Goal: Task Accomplishment & Management: Complete application form

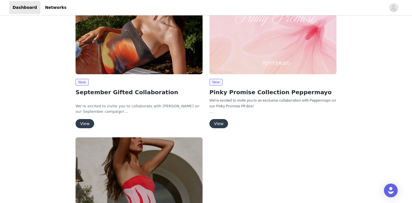
scroll to position [85, 0]
click at [89, 122] on button "View" at bounding box center [85, 123] width 19 height 9
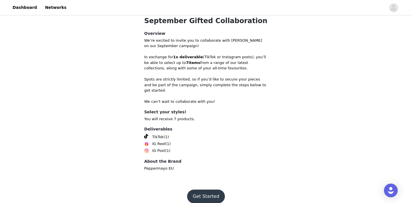
scroll to position [170, 0]
click at [212, 190] on button "Get Started" at bounding box center [206, 197] width 38 height 14
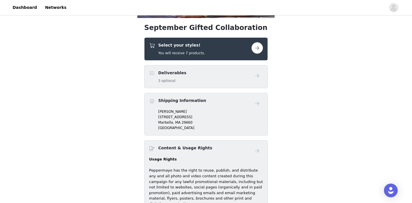
scroll to position [152, 0]
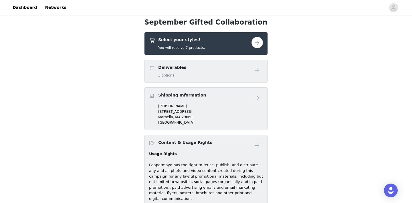
click at [257, 43] on button "button" at bounding box center [256, 42] width 11 height 11
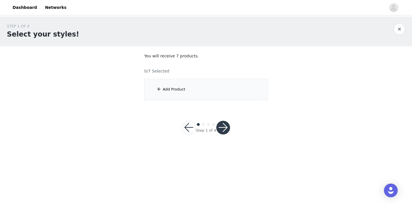
click at [167, 91] on div "Add Product" at bounding box center [174, 90] width 23 height 6
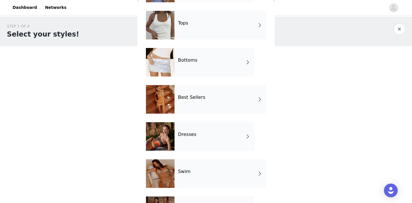
scroll to position [56, 0]
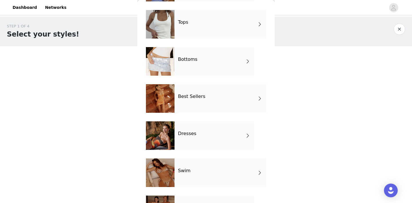
click at [213, 24] on div "Tops" at bounding box center [220, 24] width 92 height 29
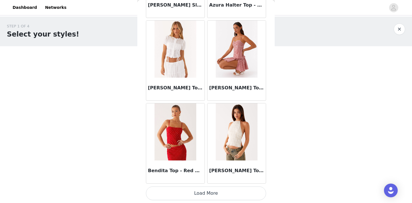
scroll to position [672, 0]
click at [232, 196] on button "Load More" at bounding box center [206, 194] width 120 height 14
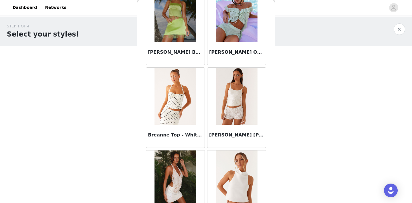
scroll to position [1127, 0]
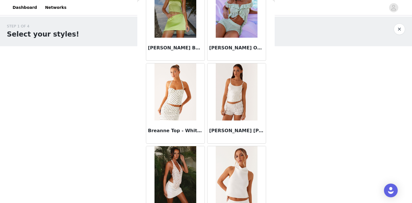
click at [166, 88] on img at bounding box center [174, 92] width 41 height 57
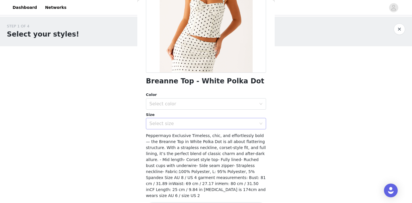
scroll to position [82, 0]
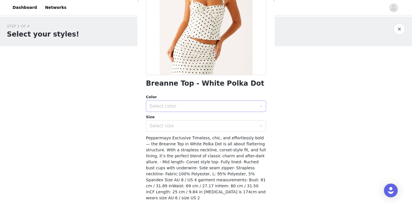
click at [182, 110] on div "Select color" at bounding box center [204, 106] width 110 height 11
click at [187, 120] on li "White Polka Dot" at bounding box center [206, 118] width 120 height 9
click at [191, 126] on div "Select size" at bounding box center [202, 126] width 107 height 6
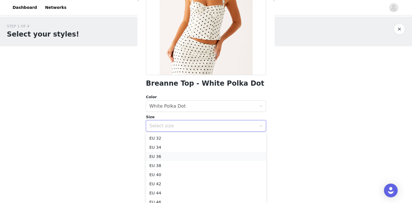
click at [195, 159] on li "EU 36" at bounding box center [206, 156] width 120 height 9
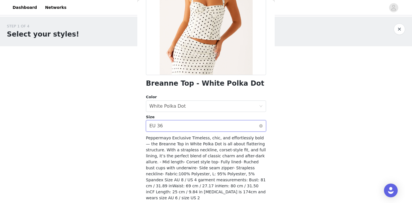
click at [230, 126] on div "Select size EU 36" at bounding box center [204, 126] width 110 height 11
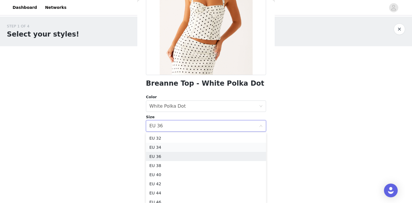
click at [227, 150] on li "EU 34" at bounding box center [206, 147] width 120 height 9
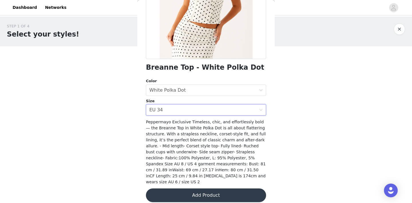
scroll to position [98, 0]
click at [217, 193] on button "Add Product" at bounding box center [206, 196] width 120 height 14
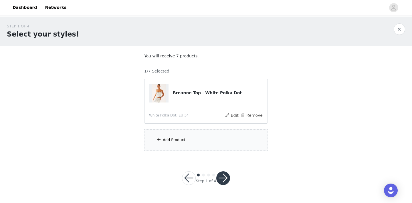
click at [225, 180] on button "button" at bounding box center [223, 179] width 14 height 14
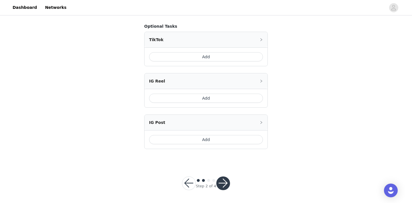
scroll to position [353, 0]
click at [192, 186] on button "button" at bounding box center [189, 184] width 14 height 14
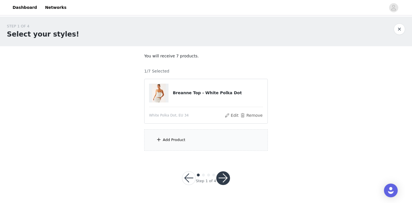
click at [170, 138] on div "Add Product" at bounding box center [174, 140] width 23 height 6
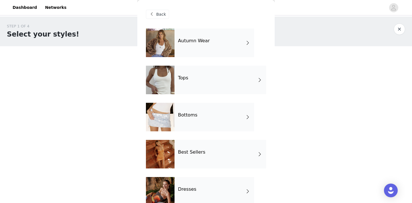
click at [225, 40] on div "Autumn Wear" at bounding box center [214, 43] width 80 height 29
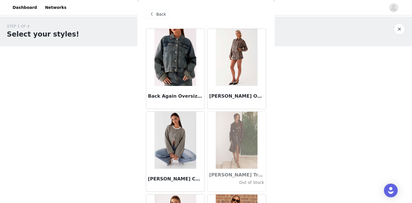
click at [158, 16] on span "Back" at bounding box center [161, 14] width 10 height 6
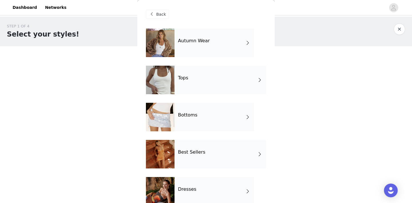
click at [188, 88] on div "Tops" at bounding box center [220, 80] width 92 height 29
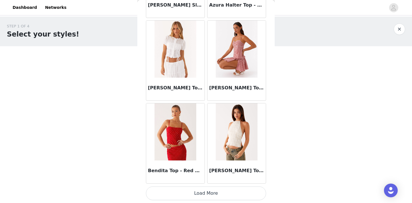
click at [218, 196] on button "Load More" at bounding box center [206, 194] width 120 height 14
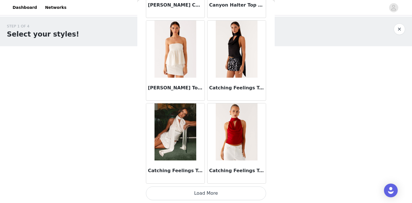
click at [207, 195] on button "Load More" at bounding box center [206, 194] width 120 height 14
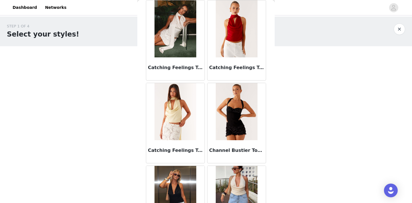
scroll to position [1613, 0]
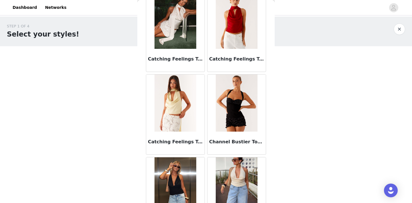
click at [235, 106] on img at bounding box center [236, 103] width 41 height 57
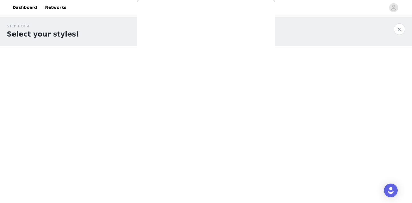
scroll to position [0, 0]
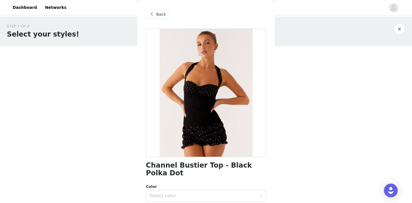
click at [205, 89] on div at bounding box center [206, 93] width 120 height 129
click at [233, 98] on div at bounding box center [206, 93] width 120 height 129
click at [150, 13] on span at bounding box center [151, 14] width 7 height 7
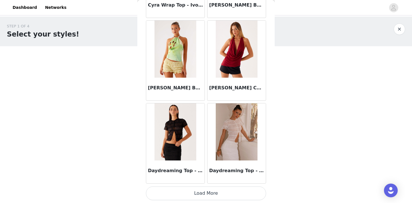
click at [218, 195] on button "Load More" at bounding box center [206, 194] width 120 height 14
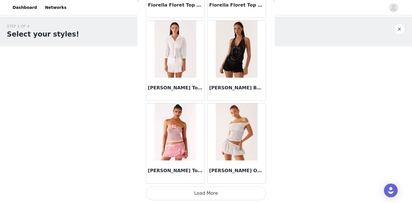
scroll to position [3160, 0]
click at [208, 194] on button "Load More" at bounding box center [206, 194] width 120 height 14
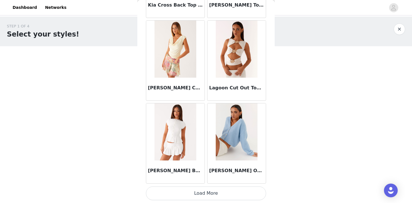
scroll to position [3990, 0]
click at [205, 193] on button "Load More" at bounding box center [206, 194] width 120 height 14
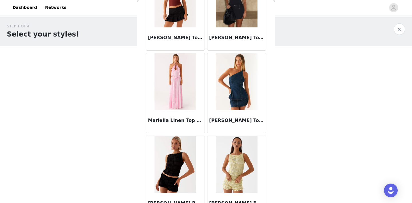
scroll to position [4631, 0]
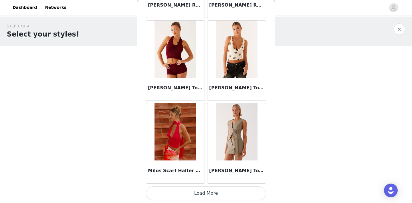
click at [218, 194] on button "Load More" at bounding box center [206, 194] width 120 height 14
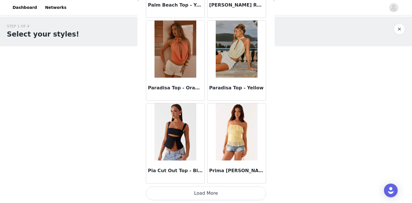
scroll to position [0, 0]
click at [205, 191] on button "Load More" at bounding box center [206, 194] width 120 height 14
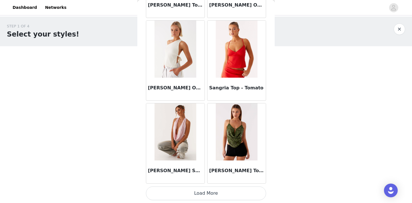
scroll to position [6478, 0]
click at [204, 195] on button "Load More" at bounding box center [206, 194] width 120 height 14
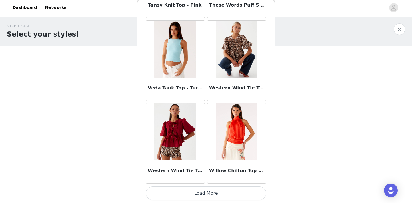
scroll to position [0, 0]
click at [206, 193] on button "Load More" at bounding box center [206, 194] width 120 height 14
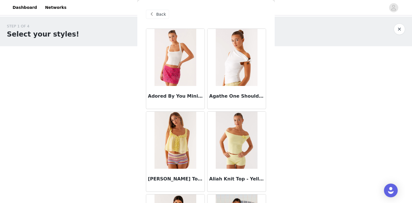
click at [152, 13] on span at bounding box center [151, 14] width 7 height 7
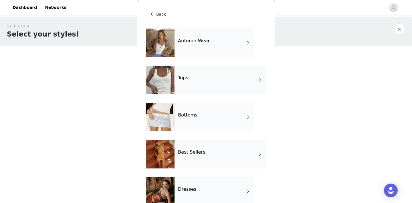
click at [189, 118] on h4 "Bottoms" at bounding box center [187, 115] width 19 height 5
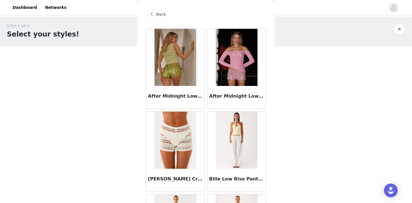
click at [153, 12] on span at bounding box center [151, 14] width 7 height 7
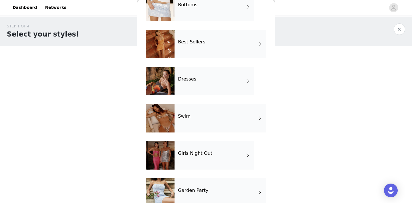
scroll to position [103, 0]
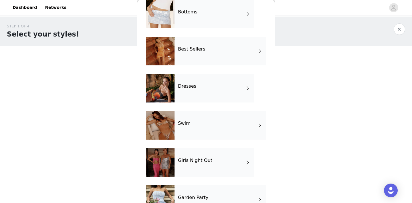
click at [190, 55] on div "Best Sellers" at bounding box center [220, 51] width 92 height 29
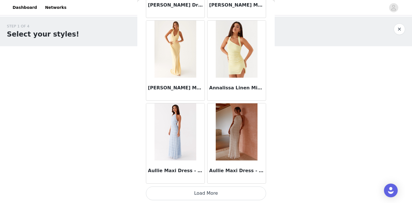
scroll to position [0, 0]
click at [209, 195] on button "Load More" at bounding box center [206, 194] width 120 height 14
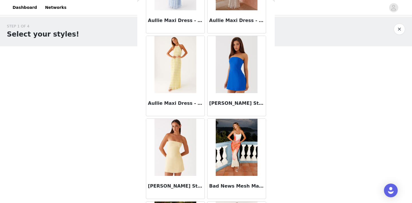
scroll to position [829, 0]
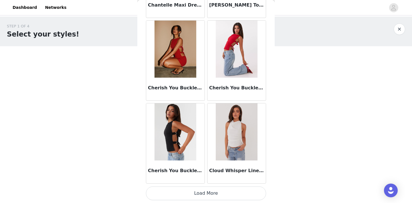
click at [211, 196] on button "Load More" at bounding box center [206, 194] width 120 height 14
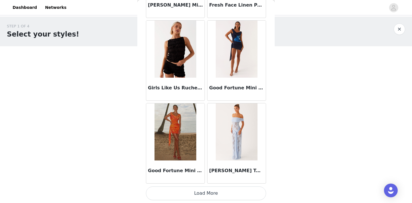
scroll to position [0, 0]
click at [211, 196] on button "Load More" at bounding box center [206, 194] width 120 height 14
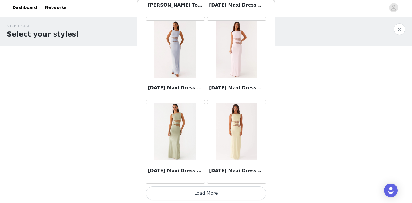
click at [204, 197] on button "Load More" at bounding box center [206, 194] width 120 height 14
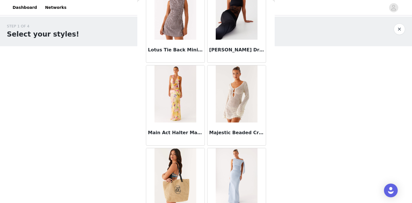
scroll to position [3531, 0]
click at [234, 97] on img at bounding box center [236, 93] width 41 height 57
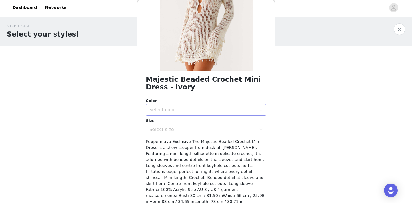
scroll to position [88, 0]
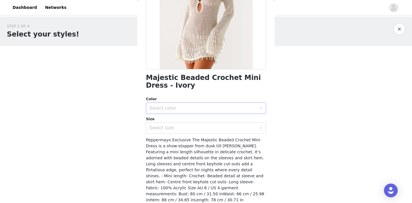
click at [178, 109] on div "Select color" at bounding box center [202, 109] width 107 height 6
click at [180, 120] on li "Ivory" at bounding box center [206, 120] width 120 height 9
click at [183, 129] on div "Select size" at bounding box center [202, 128] width 107 height 6
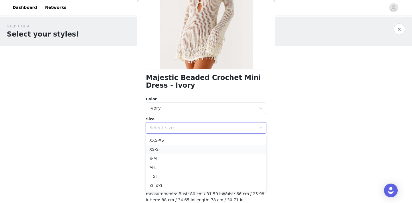
click at [179, 151] on li "XS-S" at bounding box center [206, 149] width 120 height 9
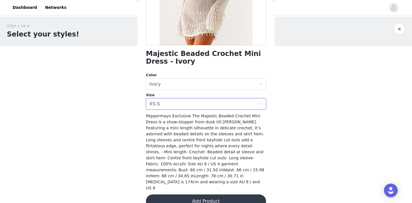
scroll to position [112, 0]
click at [203, 195] on button "Add Product" at bounding box center [206, 202] width 120 height 14
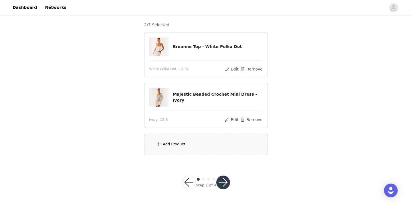
scroll to position [46, 0]
click at [166, 146] on div "Add Product" at bounding box center [174, 145] width 23 height 6
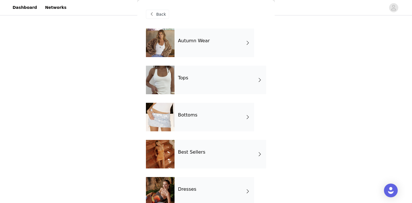
click at [222, 158] on div "Best Sellers" at bounding box center [220, 154] width 92 height 29
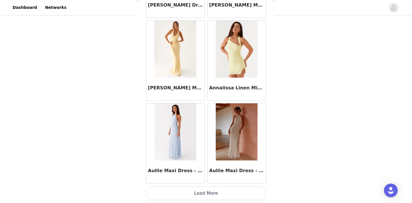
click at [207, 193] on button "Load More" at bounding box center [206, 194] width 120 height 14
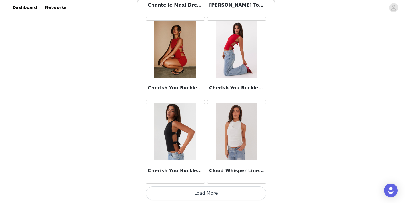
click at [214, 195] on button "Load More" at bounding box center [206, 194] width 120 height 14
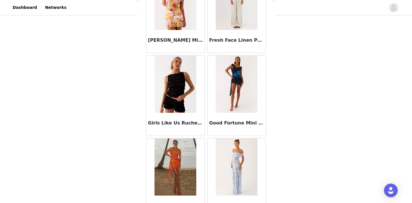
scroll to position [2328, 0]
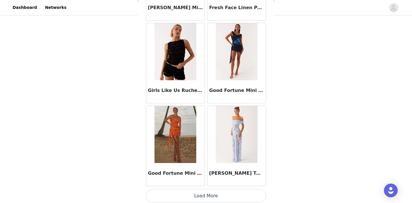
click at [215, 198] on button "Load More" at bounding box center [206, 196] width 120 height 14
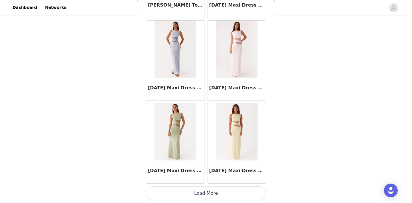
scroll to position [46, 0]
click at [208, 196] on button "Load More" at bounding box center [206, 194] width 120 height 14
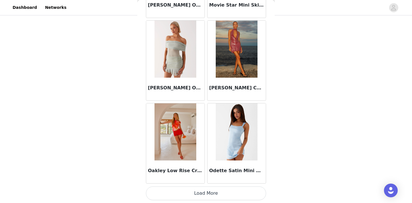
click at [219, 195] on button "Load More" at bounding box center [206, 194] width 120 height 14
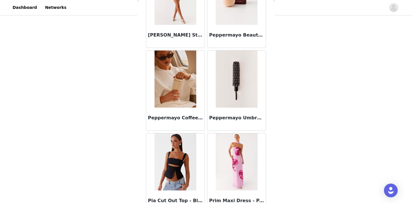
scroll to position [4459, 0]
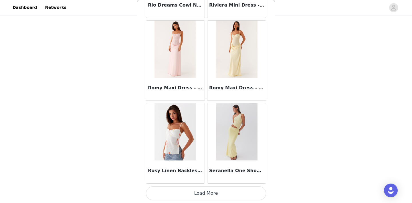
click at [213, 192] on button "Load More" at bounding box center [206, 194] width 120 height 14
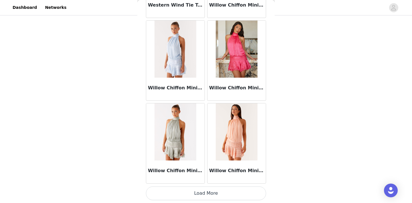
scroll to position [46, 0]
click at [211, 193] on button "Load More" at bounding box center [206, 194] width 120 height 14
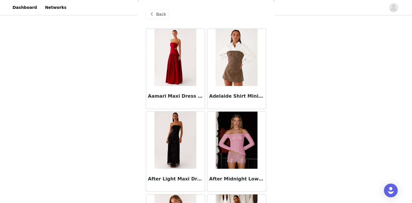
scroll to position [0, 0]
click at [157, 14] on span "Back" at bounding box center [161, 14] width 10 height 6
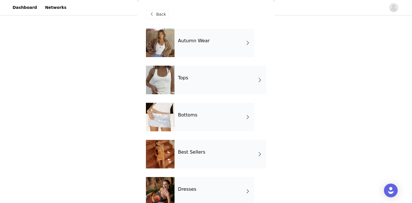
scroll to position [14, 0]
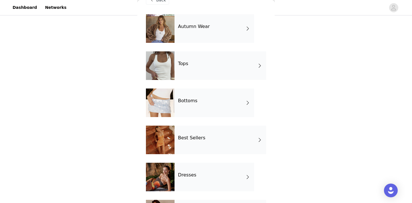
click at [208, 177] on div "Dresses" at bounding box center [214, 177] width 80 height 29
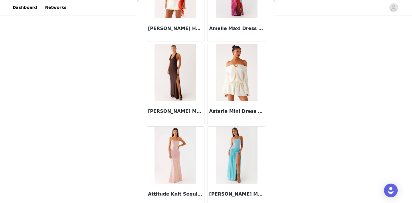
scroll to position [151, 0]
click at [167, 81] on img at bounding box center [174, 72] width 41 height 57
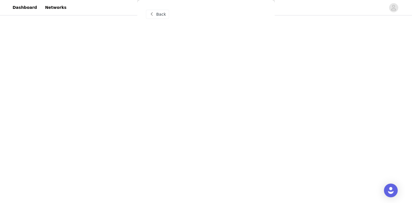
scroll to position [0, 0]
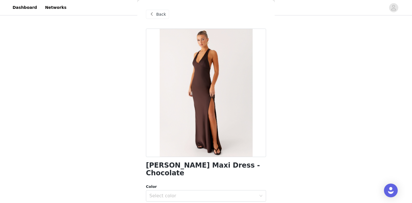
click at [158, 16] on span "Back" at bounding box center [161, 14] width 10 height 6
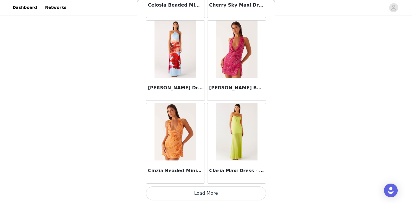
scroll to position [672, 0]
click at [209, 195] on button "Load More" at bounding box center [206, 194] width 120 height 14
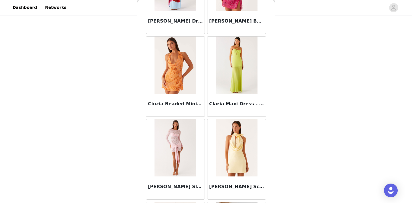
scroll to position [741, 0]
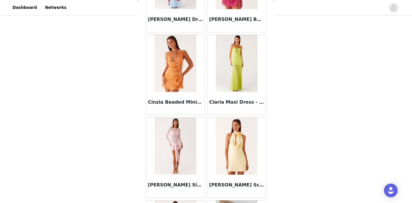
click at [180, 66] on img at bounding box center [174, 63] width 41 height 57
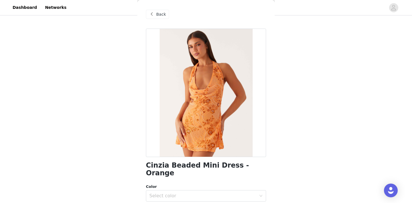
scroll to position [0, 0]
click at [153, 15] on span at bounding box center [151, 14] width 7 height 7
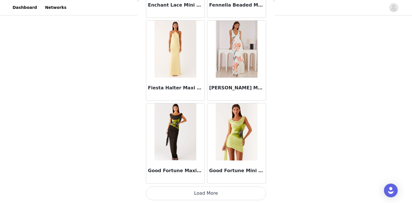
scroll to position [46, 0]
click at [211, 194] on button "Load More" at bounding box center [206, 194] width 120 height 14
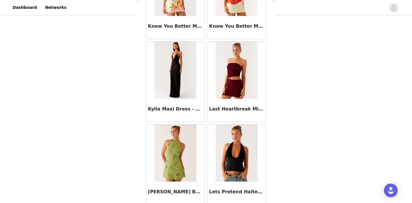
scroll to position [2233, 0]
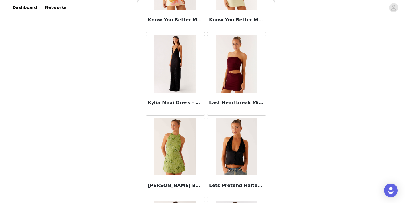
click at [179, 146] on img at bounding box center [174, 146] width 41 height 57
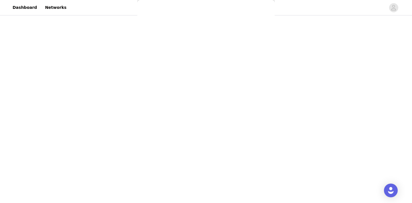
scroll to position [0, 0]
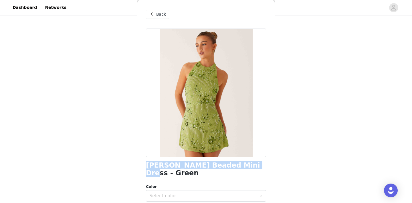
drag, startPoint x: 245, startPoint y: 169, endPoint x: 138, endPoint y: 167, distance: 107.3
click at [138, 167] on div "Back [PERSON_NAME] Beaded Mini Dress - Green Color Select color Size Select siz…" at bounding box center [205, 101] width 137 height 203
copy h1 "[PERSON_NAME] Beaded Mini Dress - Green"
click at [181, 193] on div "Select color" at bounding box center [202, 196] width 107 height 6
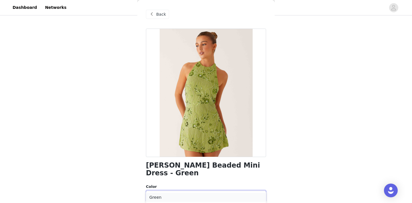
click at [244, 199] on li "Green" at bounding box center [206, 197] width 120 height 9
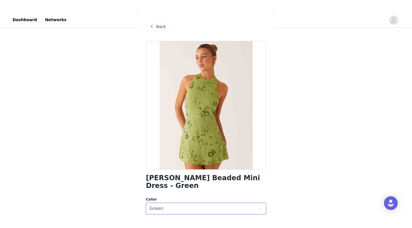
scroll to position [21, 0]
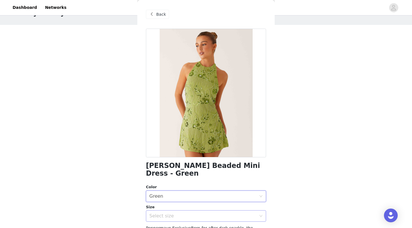
click at [209, 203] on div "Select size" at bounding box center [202, 216] width 107 height 6
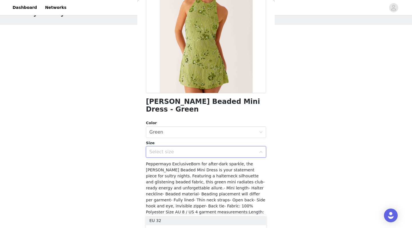
scroll to position [66, 0]
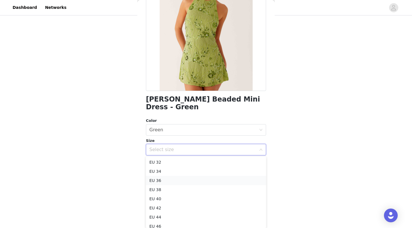
click at [147, 181] on li "EU 36" at bounding box center [206, 180] width 120 height 9
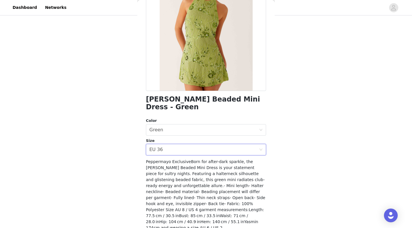
scroll to position [21, 0]
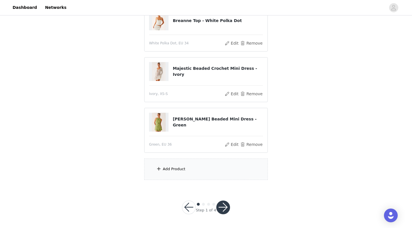
scroll to position [72, 0]
click at [162, 172] on div "Add Product" at bounding box center [206, 169] width 124 height 21
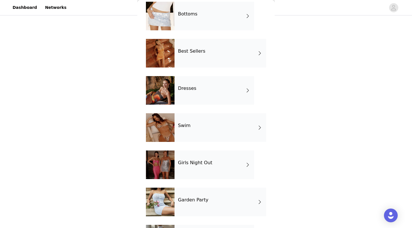
scroll to position [112, 0]
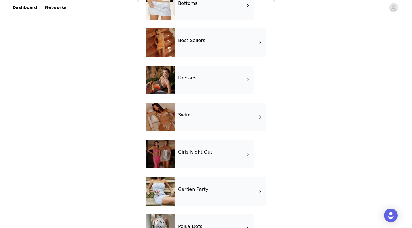
click at [194, 80] on h4 "Dresses" at bounding box center [187, 77] width 18 height 5
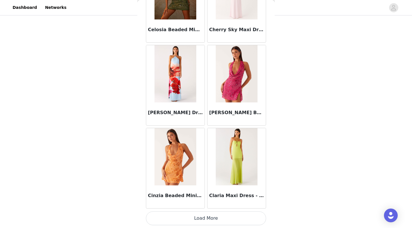
scroll to position [72, 0]
click at [216, 203] on button "Load More" at bounding box center [206, 218] width 120 height 14
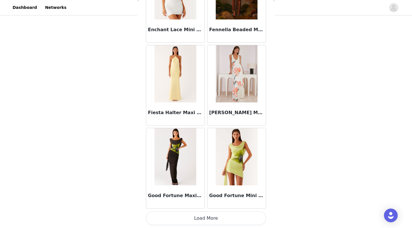
click at [203, 203] on button "Load More" at bounding box center [206, 218] width 120 height 14
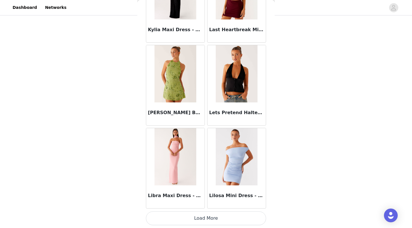
click at [211, 203] on button "Load More" at bounding box center [206, 218] width 120 height 14
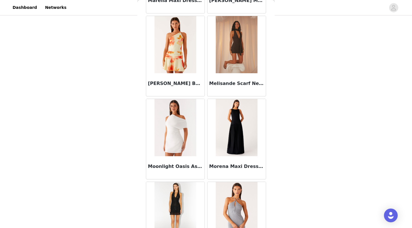
scroll to position [2833, 0]
click at [177, 47] on img at bounding box center [174, 44] width 41 height 57
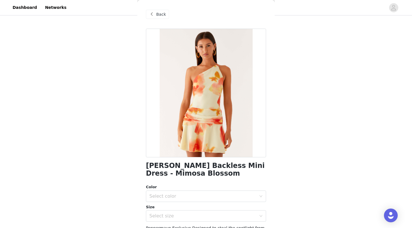
scroll to position [0, 0]
click at [158, 12] on span "Back" at bounding box center [161, 14] width 10 height 6
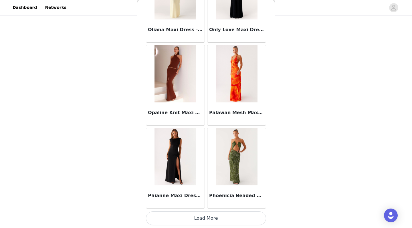
scroll to position [72, 0]
click at [202, 203] on button "Load More" at bounding box center [206, 218] width 120 height 14
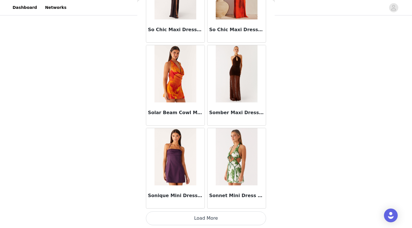
click at [212, 203] on button "Load More" at bounding box center [206, 218] width 120 height 14
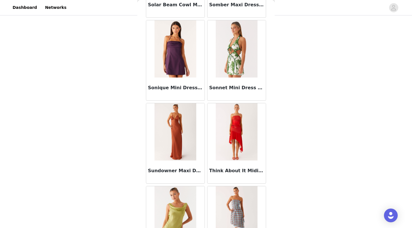
scroll to position [4070, 0]
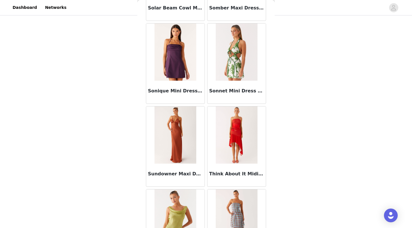
click at [228, 62] on img at bounding box center [236, 51] width 41 height 57
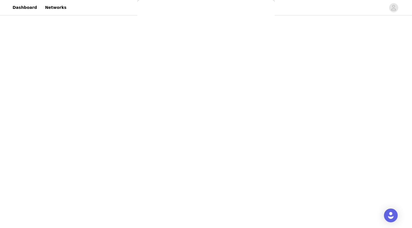
scroll to position [0, 0]
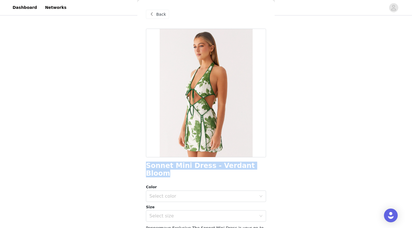
drag, startPoint x: 257, startPoint y: 168, endPoint x: 147, endPoint y: 165, distance: 110.7
click at [147, 165] on div "Sonnet Mini Dress - Verdant Bloom" at bounding box center [206, 169] width 120 height 15
copy h1 "Sonnet Mini Dress - Verdant Bloom"
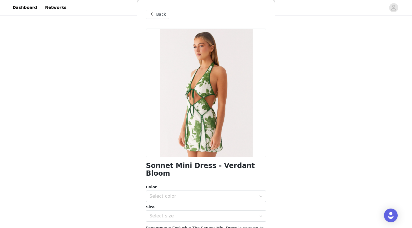
click at [161, 13] on span "Back" at bounding box center [161, 14] width 10 height 6
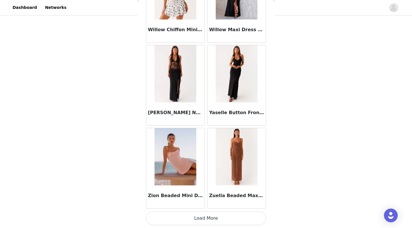
scroll to position [4795, 0]
click at [215, 203] on button "Load More" at bounding box center [206, 218] width 120 height 14
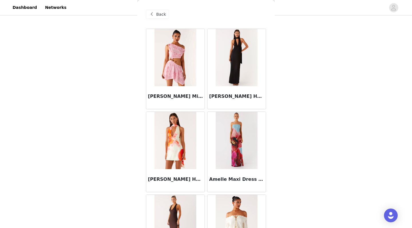
scroll to position [0, 0]
click at [156, 17] on span "Back" at bounding box center [161, 14] width 10 height 6
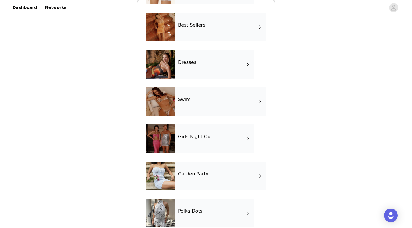
scroll to position [128, 0]
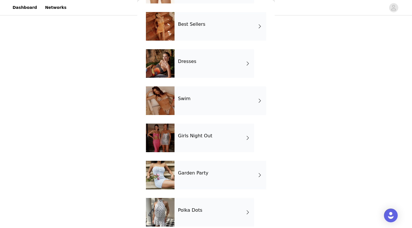
click at [194, 101] on div "Swim" at bounding box center [220, 100] width 92 height 29
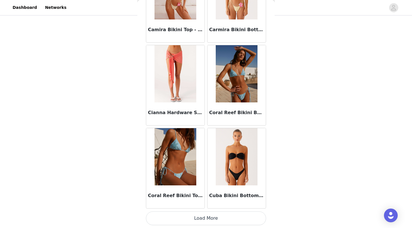
scroll to position [72, 0]
click at [202, 203] on button "Load More" at bounding box center [206, 218] width 120 height 14
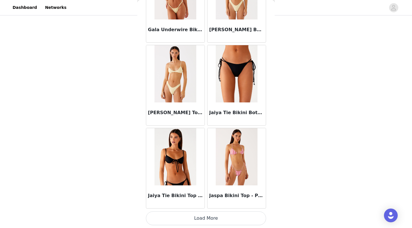
scroll to position [1477, 0]
click at [216, 203] on button "Load More" at bounding box center [206, 218] width 120 height 14
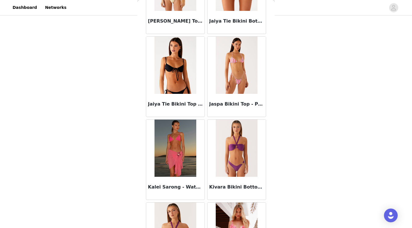
scroll to position [1578, 0]
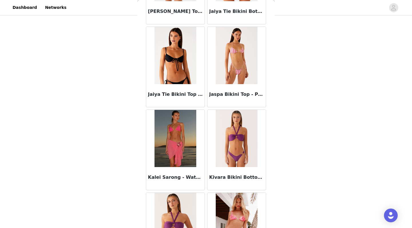
click at [233, 68] on img at bounding box center [236, 55] width 41 height 57
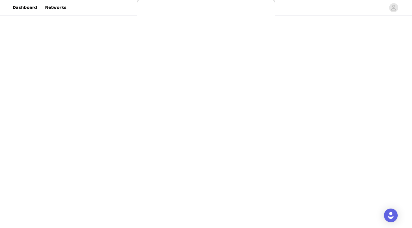
scroll to position [0, 0]
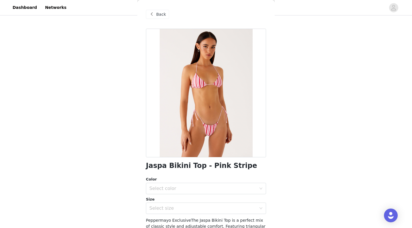
click at [163, 18] on div "Back" at bounding box center [157, 14] width 23 height 9
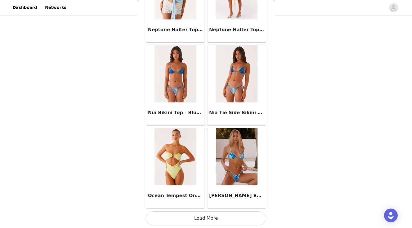
click at [209, 203] on button "Load More" at bounding box center [206, 218] width 120 height 14
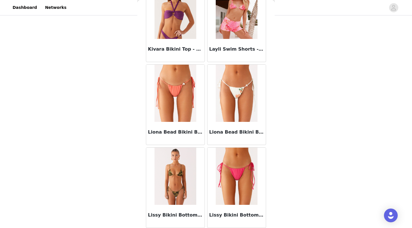
scroll to position [1786, 0]
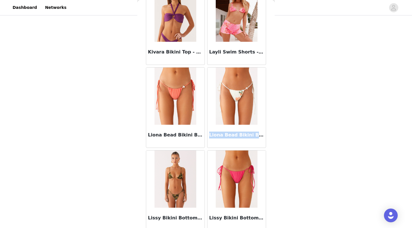
drag, startPoint x: 209, startPoint y: 135, endPoint x: 258, endPoint y: 136, distance: 48.9
click at [258, 136] on h3 "Liona Bead Bikini Bottoms - Siena Floral" at bounding box center [236, 135] width 55 height 7
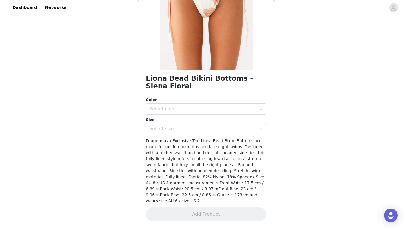
scroll to position [0, 0]
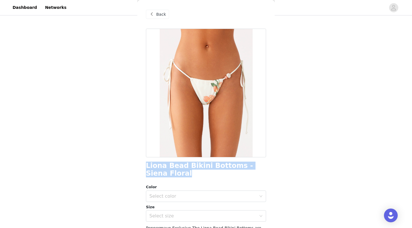
drag, startPoint x: 163, startPoint y: 174, endPoint x: 144, endPoint y: 165, distance: 20.9
click at [144, 165] on div "Back Liona Bead Bikini Bottoms - Siena Floral Color Select color Size Select si…" at bounding box center [205, 114] width 137 height 228
copy h1 "Liona Bead Bikini Bottoms - Siena Floral"
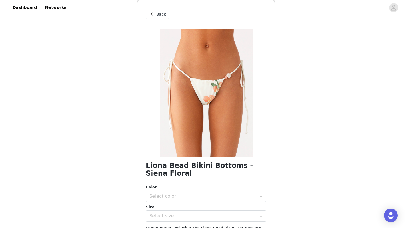
click at [160, 13] on span "Back" at bounding box center [161, 14] width 10 height 6
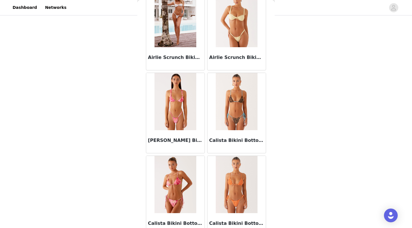
scroll to position [289, 0]
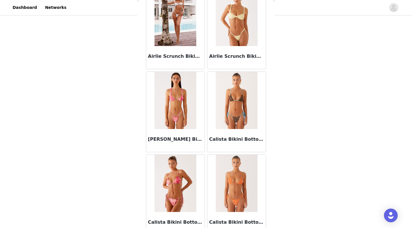
click at [181, 109] on img at bounding box center [174, 100] width 41 height 57
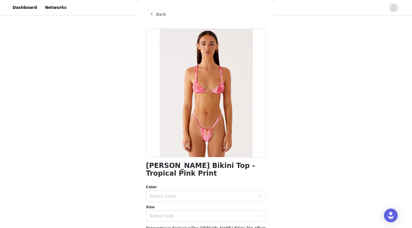
scroll to position [7, 0]
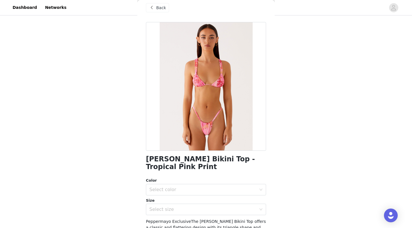
click at [152, 9] on span at bounding box center [151, 7] width 7 height 7
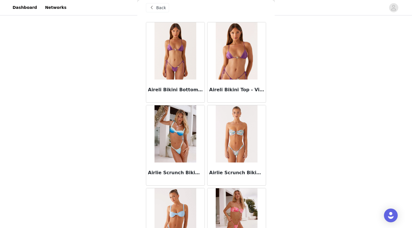
click at [157, 6] on span "Back" at bounding box center [161, 8] width 10 height 6
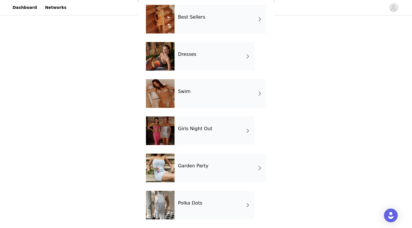
scroll to position [135, 0]
click at [194, 131] on h4 "Girls Night Out" at bounding box center [195, 128] width 34 height 5
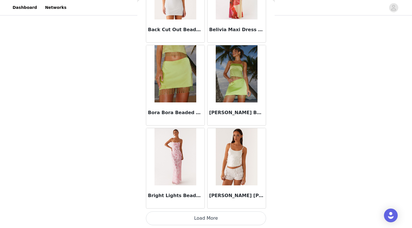
scroll to position [72, 0]
click at [211, 203] on button "Load More" at bounding box center [206, 218] width 120 height 14
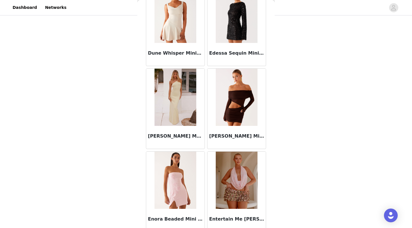
scroll to position [1455, 0]
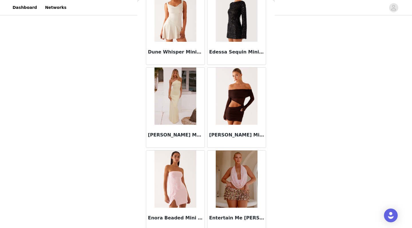
click at [165, 18] on img at bounding box center [175, 13] width 42 height 57
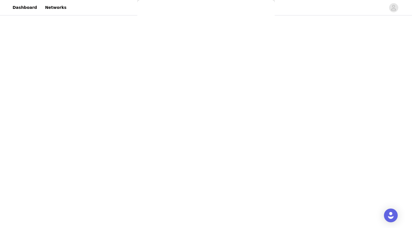
scroll to position [0, 0]
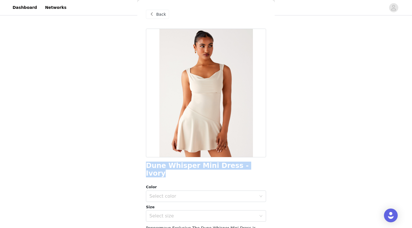
drag, startPoint x: 249, startPoint y: 167, endPoint x: 148, endPoint y: 168, distance: 101.0
click at [148, 168] on div "Dune Whisper Mini Dress - Ivory" at bounding box center [206, 169] width 120 height 15
copy h1 "Dune Whisper Mini Dress - Ivory"
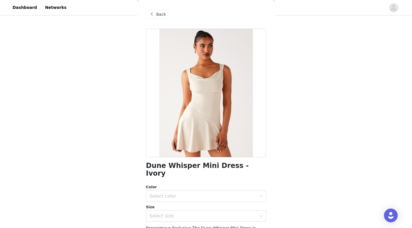
click at [158, 13] on span "Back" at bounding box center [161, 14] width 10 height 6
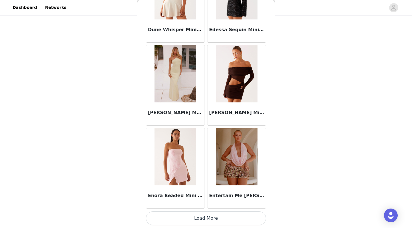
scroll to position [1477, 0]
click at [178, 85] on img at bounding box center [174, 73] width 41 height 57
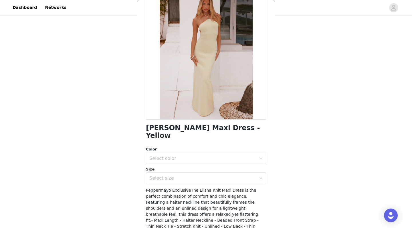
scroll to position [48, 0]
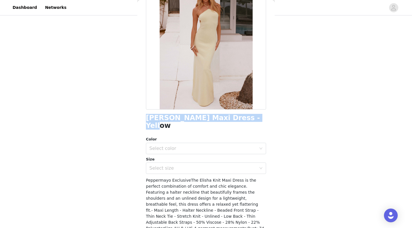
drag, startPoint x: 242, startPoint y: 117, endPoint x: 147, endPoint y: 116, distance: 94.7
click at [147, 116] on div "[PERSON_NAME] Maxi Dress - Yellow" at bounding box center [206, 121] width 120 height 15
copy h1 "[PERSON_NAME] Maxi Dress - Yellow"
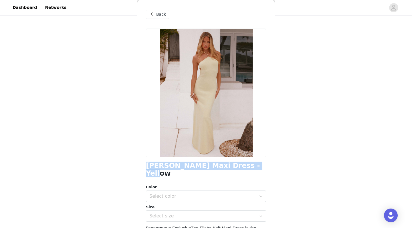
scroll to position [0, 0]
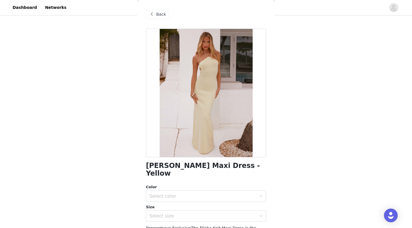
click at [148, 13] on div "Back" at bounding box center [157, 14] width 23 height 9
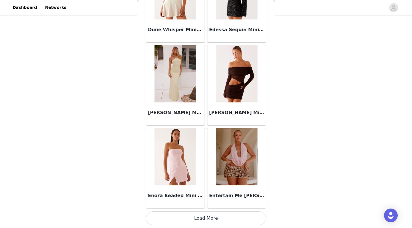
scroll to position [72, 0]
click at [206, 203] on button "Load More" at bounding box center [206, 218] width 120 height 14
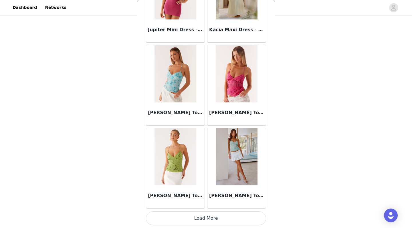
click at [213, 203] on button "Load More" at bounding box center [206, 218] width 120 height 14
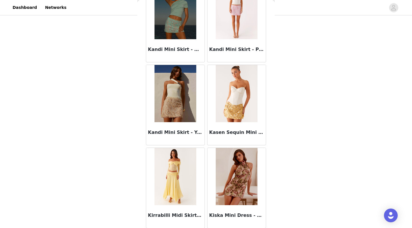
scroll to position [2621, 0]
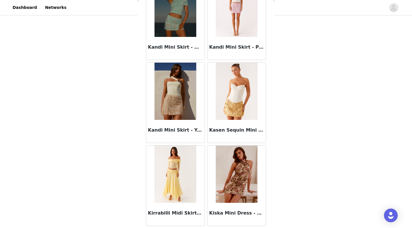
click at [177, 106] on img at bounding box center [174, 91] width 41 height 57
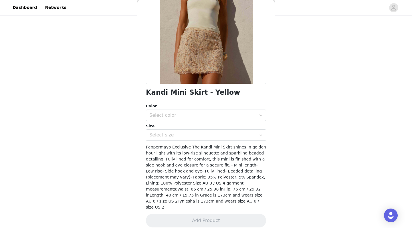
scroll to position [72, 0]
drag, startPoint x: 146, startPoint y: 93, endPoint x: 227, endPoint y: 90, distance: 81.0
click at [227, 90] on div "Kandi Mini Skirt - Yellow" at bounding box center [206, 93] width 120 height 8
copy h1 "Kandi Mini Skirt - Yellow"
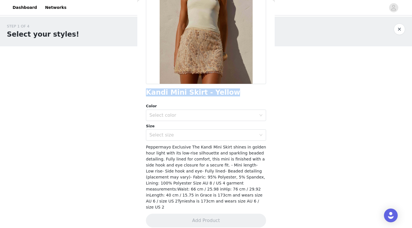
scroll to position [0, 0]
click at [399, 28] on button "button" at bounding box center [399, 28] width 11 height 11
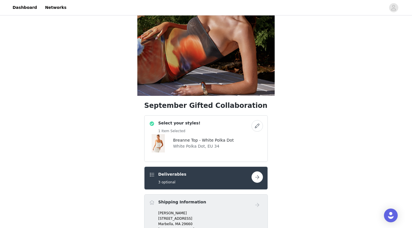
scroll to position [69, 0]
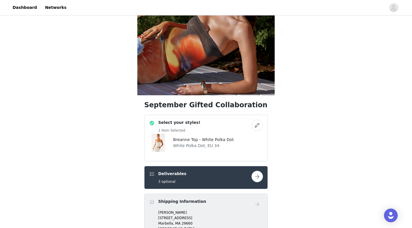
click at [194, 176] on div "Deliverables 3 optional" at bounding box center [200, 177] width 102 height 13
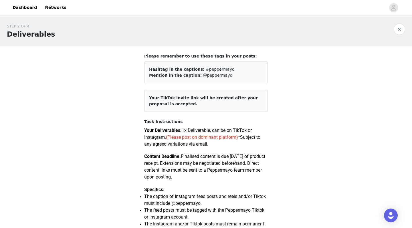
click at [399, 30] on button "button" at bounding box center [399, 28] width 11 height 11
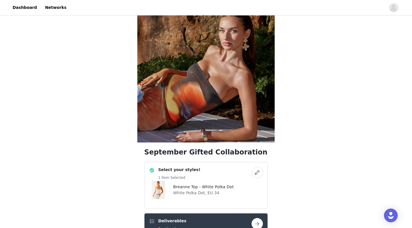
scroll to position [64, 0]
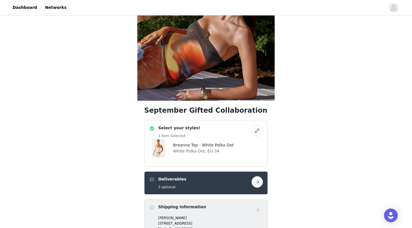
click at [256, 131] on button "button" at bounding box center [256, 130] width 11 height 11
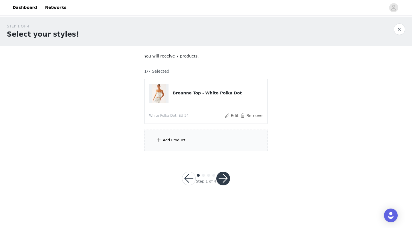
click at [185, 136] on div "Add Product" at bounding box center [206, 140] width 124 height 21
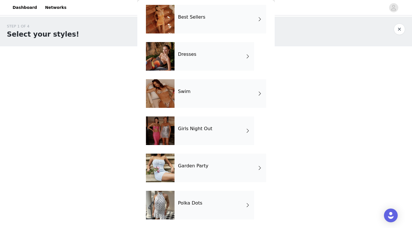
scroll to position [135, 0]
click at [227, 203] on div "Polka Dots" at bounding box center [214, 205] width 80 height 29
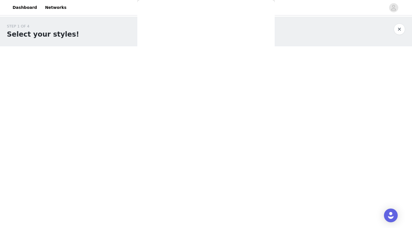
scroll to position [0, 0]
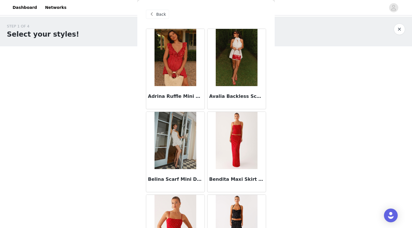
click at [237, 51] on img at bounding box center [236, 57] width 41 height 57
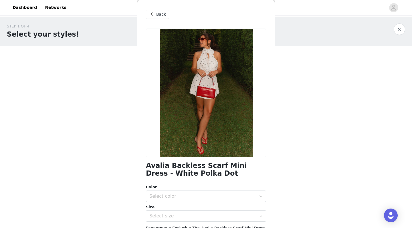
click at [152, 17] on span at bounding box center [151, 14] width 7 height 7
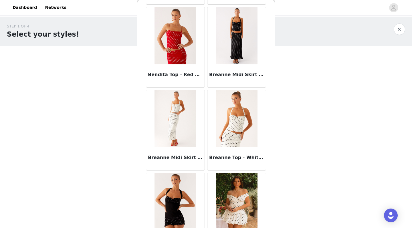
scroll to position [183, 0]
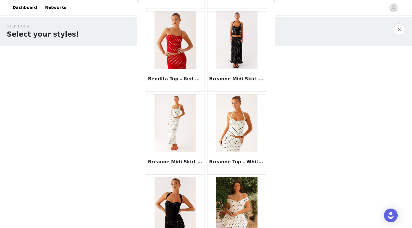
click at [232, 136] on img at bounding box center [236, 122] width 41 height 57
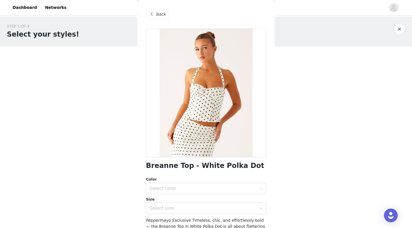
scroll to position [0, 0]
click at [155, 11] on div "Back" at bounding box center [157, 14] width 23 height 9
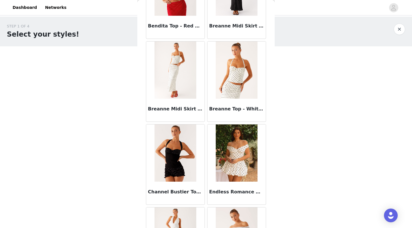
scroll to position [237, 0]
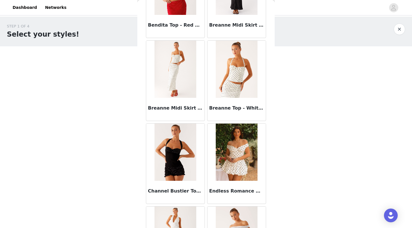
click at [178, 80] on img at bounding box center [174, 69] width 41 height 57
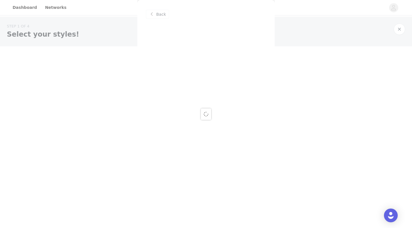
scroll to position [0, 0]
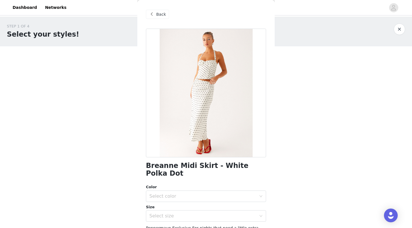
click at [157, 13] on span "Back" at bounding box center [161, 14] width 10 height 6
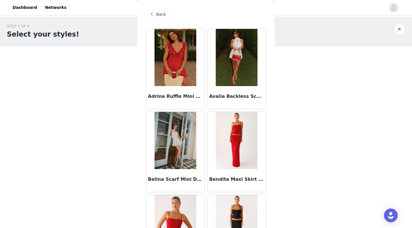
click at [156, 17] on div "Back" at bounding box center [157, 14] width 23 height 9
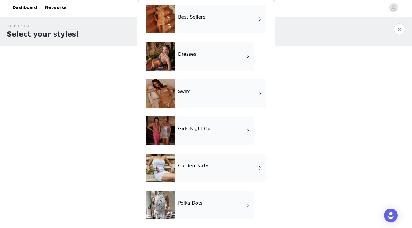
scroll to position [135, 0]
click at [188, 170] on div "Garden Party" at bounding box center [220, 168] width 92 height 29
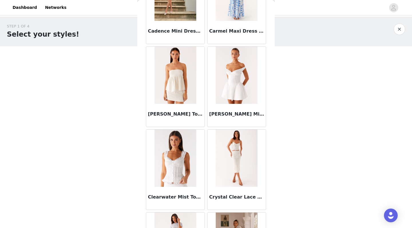
scroll to position [571, 0]
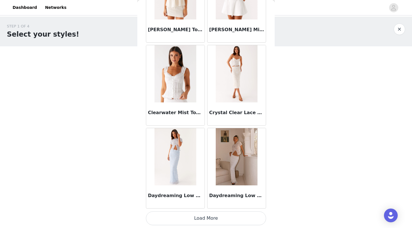
click at [218, 203] on button "Load More" at bounding box center [206, 218] width 120 height 14
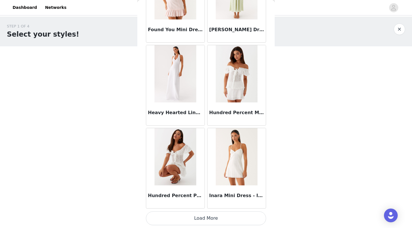
scroll to position [0, 0]
click at [209, 203] on button "Load More" at bounding box center [206, 218] width 120 height 14
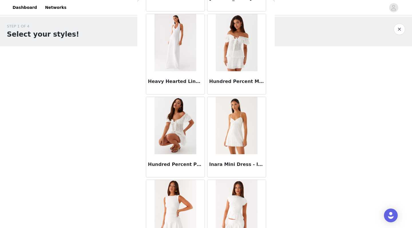
scroll to position [1509, 0]
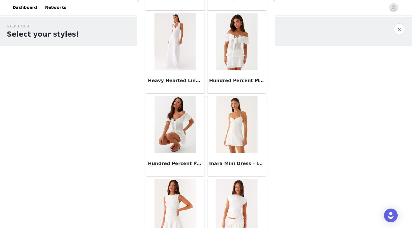
click at [227, 61] on img at bounding box center [236, 41] width 41 height 57
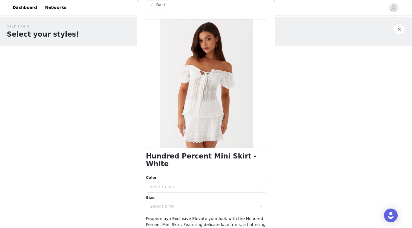
scroll to position [43, 0]
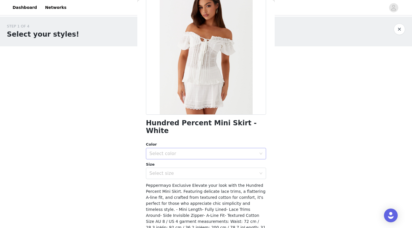
click at [186, 151] on div "Select color" at bounding box center [202, 154] width 107 height 6
click at [188, 159] on li "White" at bounding box center [206, 158] width 120 height 9
click at [193, 170] on div "Select size" at bounding box center [202, 173] width 107 height 6
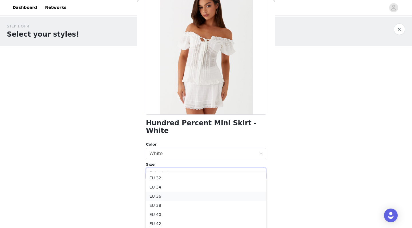
click at [199, 198] on li "EU 36" at bounding box center [206, 196] width 120 height 9
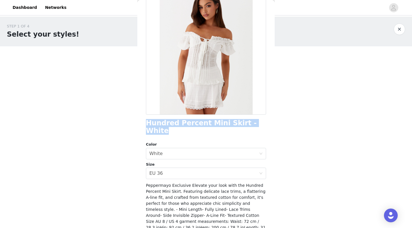
drag, startPoint x: 253, startPoint y: 125, endPoint x: 147, endPoint y: 125, distance: 106.4
click at [146, 126] on h1 "Hundred Percent Mini Skirt - White" at bounding box center [206, 126] width 120 height 15
copy h1 "Hundred Percent Mini Skirt - White"
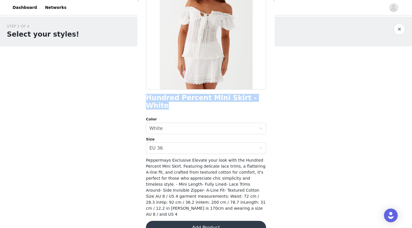
scroll to position [67, 0]
click at [204, 203] on button "Add Product" at bounding box center [206, 228] width 120 height 14
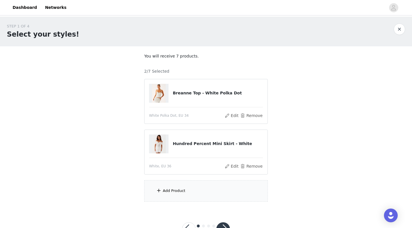
click at [175, 191] on div "Add Product" at bounding box center [174, 191] width 23 height 6
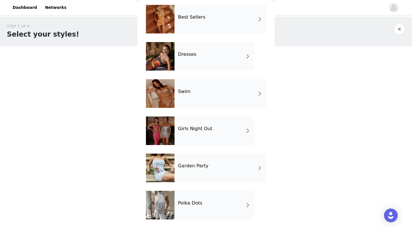
scroll to position [135, 0]
click at [213, 166] on div "Garden Party" at bounding box center [220, 168] width 92 height 29
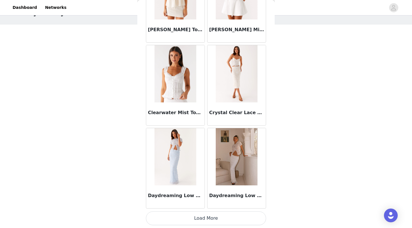
scroll to position [21, 0]
click at [206, 203] on button "Load More" at bounding box center [206, 218] width 120 height 14
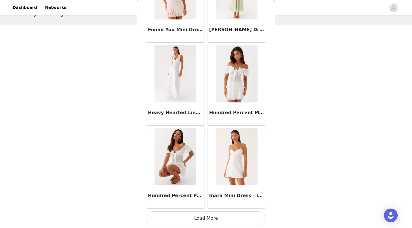
click at [175, 163] on img at bounding box center [174, 156] width 41 height 57
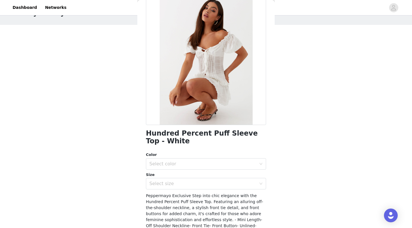
scroll to position [47, 0]
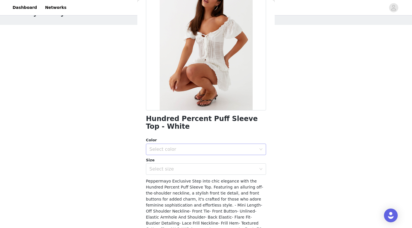
click at [180, 148] on div "Select color" at bounding box center [202, 149] width 107 height 6
click at [180, 163] on li "White" at bounding box center [206, 161] width 120 height 9
click at [182, 171] on div "Select size" at bounding box center [202, 169] width 107 height 6
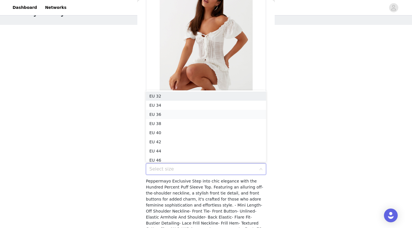
scroll to position [3, 0]
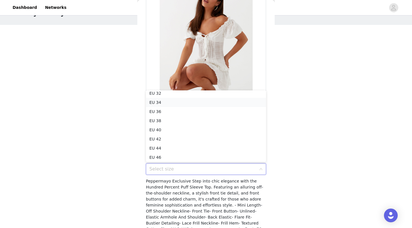
click at [165, 105] on li "EU 34" at bounding box center [206, 102] width 120 height 9
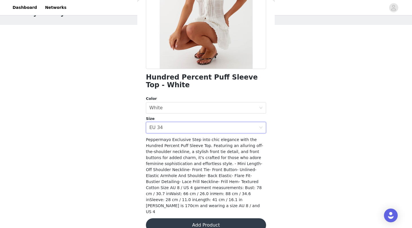
scroll to position [87, 0]
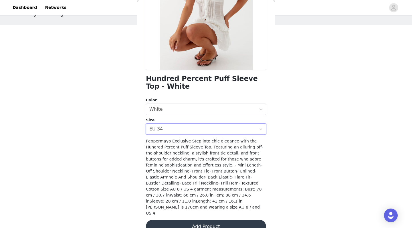
click at [206, 203] on button "Add Product" at bounding box center [206, 227] width 120 height 14
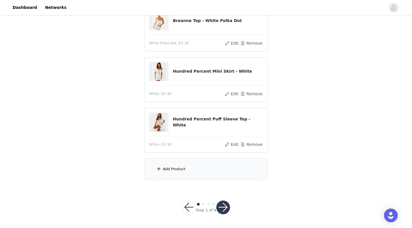
scroll to position [72, 0]
click at [172, 172] on div "Add Product" at bounding box center [206, 169] width 124 height 21
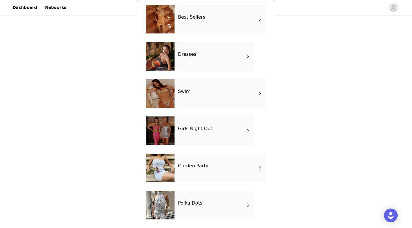
scroll to position [135, 0]
click at [207, 171] on div "Garden Party" at bounding box center [220, 168] width 92 height 29
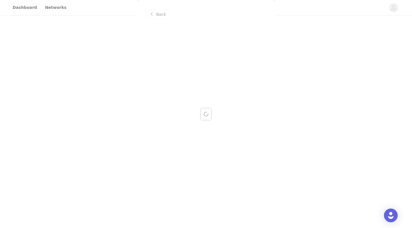
scroll to position [0, 0]
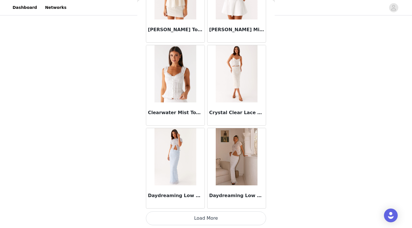
click at [212, 203] on button "Load More" at bounding box center [206, 218] width 120 height 14
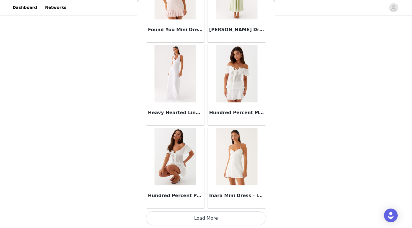
scroll to position [72, 0]
click at [218, 203] on button "Load More" at bounding box center [206, 218] width 120 height 14
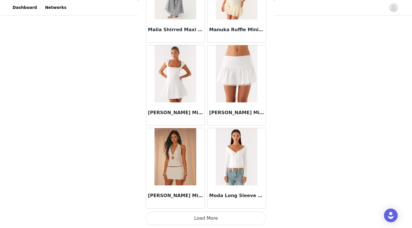
click at [211, 203] on button "Load More" at bounding box center [206, 218] width 120 height 14
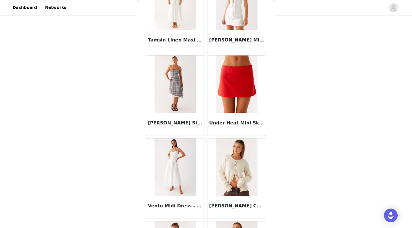
scroll to position [3093, 0]
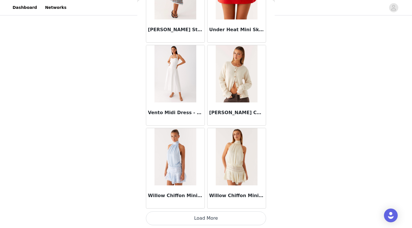
click at [216, 203] on button "Load More" at bounding box center [206, 218] width 120 height 14
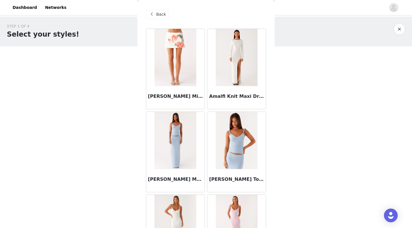
scroll to position [0, 0]
click at [155, 15] on div "Back" at bounding box center [157, 14] width 23 height 9
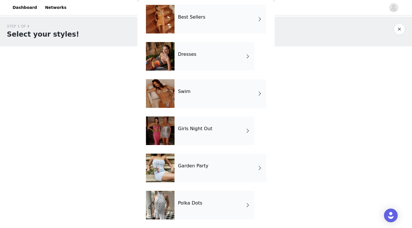
scroll to position [135, 0]
click at [205, 124] on div "Girls Night Out" at bounding box center [214, 130] width 80 height 29
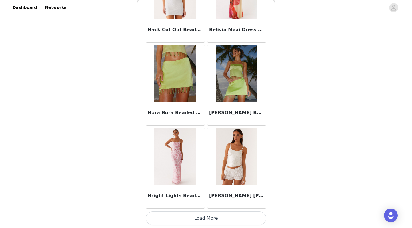
scroll to position [33, 0]
click at [213, 203] on button "Load More" at bounding box center [206, 218] width 120 height 14
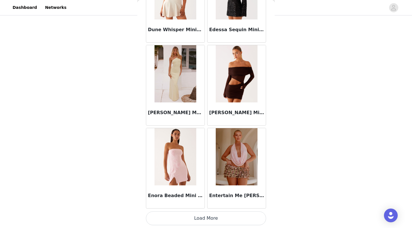
click at [212, 203] on button "Load More" at bounding box center [206, 218] width 120 height 14
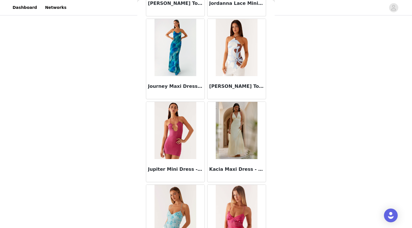
scroll to position [2171, 0]
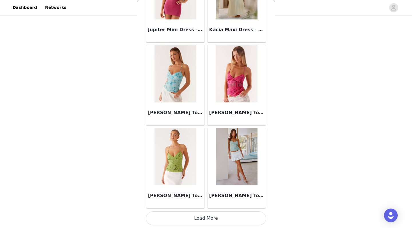
click at [218, 203] on button "Load More" at bounding box center [206, 218] width 120 height 14
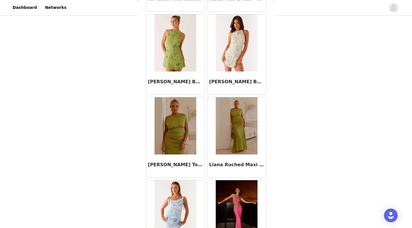
scroll to position [2836, 0]
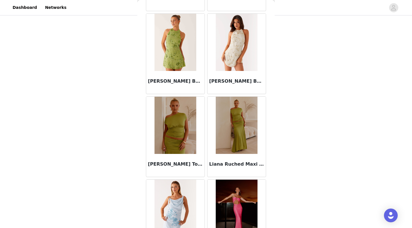
click at [176, 52] on img at bounding box center [174, 42] width 41 height 57
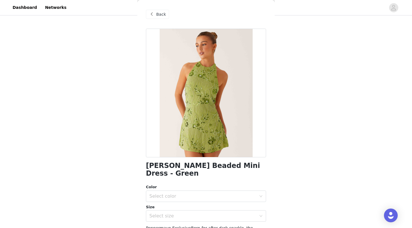
scroll to position [0, 0]
click at [155, 15] on div "Back" at bounding box center [157, 14] width 23 height 9
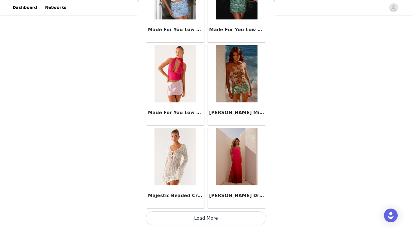
scroll to position [43, 0]
click at [177, 158] on img at bounding box center [174, 156] width 41 height 57
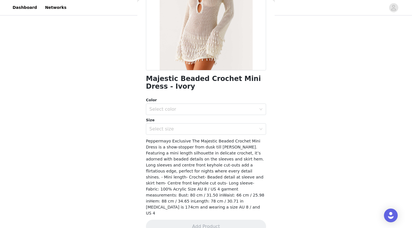
scroll to position [72, 0]
click at [201, 108] on div "Select color" at bounding box center [202, 109] width 107 height 6
click at [201, 122] on li "Ivory" at bounding box center [206, 121] width 120 height 9
click at [209, 132] on div "Select size" at bounding box center [204, 129] width 110 height 11
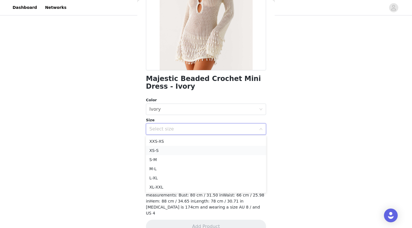
click at [210, 149] on li "XS-S" at bounding box center [206, 150] width 120 height 9
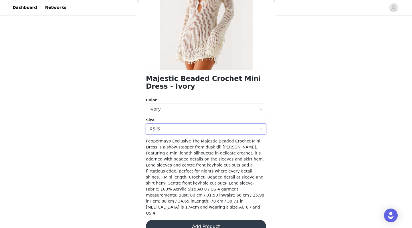
click at [200, 203] on button "Add Product" at bounding box center [206, 227] width 120 height 14
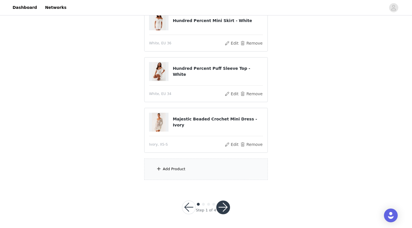
scroll to position [123, 0]
click at [178, 169] on div "Add Product" at bounding box center [174, 169] width 23 height 6
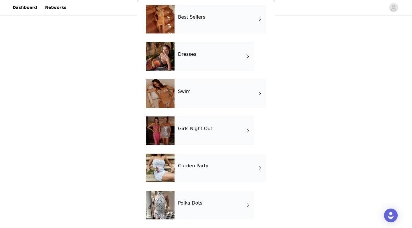
scroll to position [135, 0]
click at [195, 124] on div "Girls Night Out" at bounding box center [214, 130] width 80 height 29
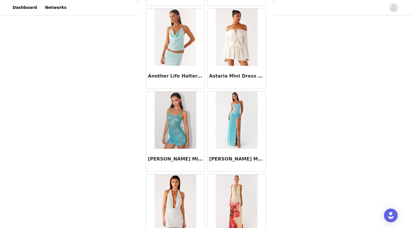
scroll to position [647, 0]
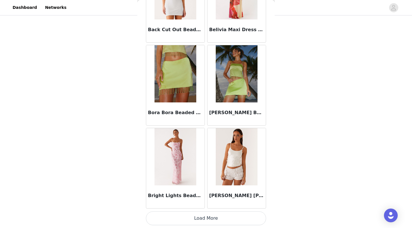
click at [212, 203] on button "Load More" at bounding box center [206, 218] width 120 height 14
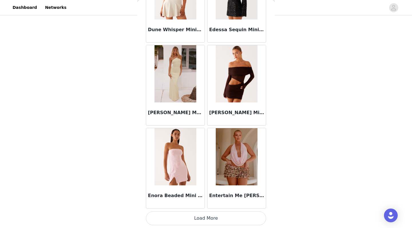
scroll to position [1477, 0]
click at [208, 203] on button "Load More" at bounding box center [206, 218] width 120 height 14
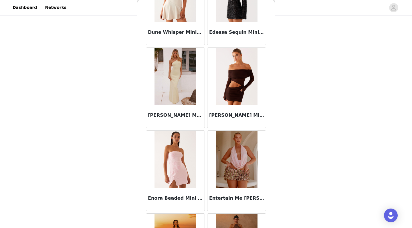
scroll to position [123, 0]
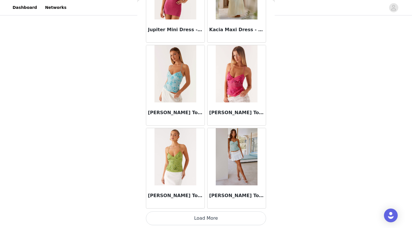
click at [213, 203] on button "Load More" at bounding box center [206, 218] width 120 height 14
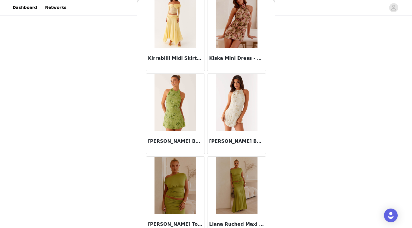
scroll to position [2776, 0]
click at [232, 108] on img at bounding box center [236, 102] width 41 height 57
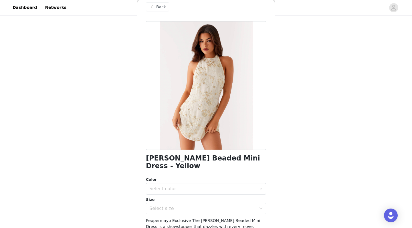
scroll to position [8, 0]
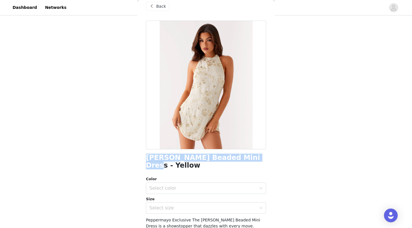
drag, startPoint x: 244, startPoint y: 159, endPoint x: 147, endPoint y: 157, distance: 96.4
click at [147, 157] on div "[PERSON_NAME] Beaded Mini Dress - Yellow" at bounding box center [206, 161] width 120 height 15
copy h1 "[PERSON_NAME] Beaded Mini Dress - Yellow"
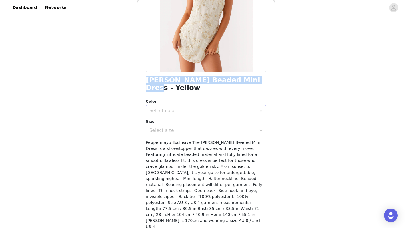
scroll to position [85, 0]
click at [184, 108] on div "Select color" at bounding box center [202, 111] width 107 height 6
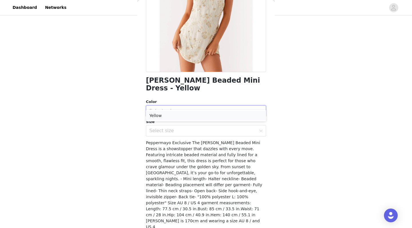
click at [188, 113] on li "Yellow" at bounding box center [206, 115] width 120 height 9
click at [191, 128] on div "Select size" at bounding box center [202, 131] width 107 height 6
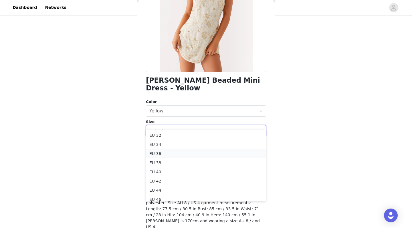
click at [190, 153] on li "EU 36" at bounding box center [206, 153] width 120 height 9
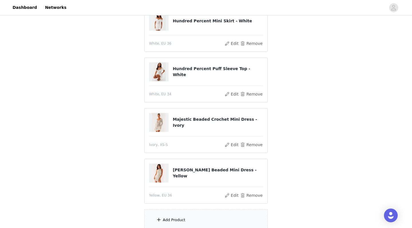
click at [180, 203] on div "Add Product" at bounding box center [206, 219] width 124 height 21
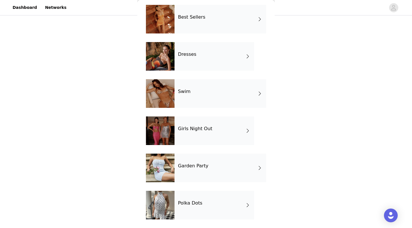
scroll to position [135, 0]
click at [221, 126] on div "Girls Night Out" at bounding box center [214, 130] width 80 height 29
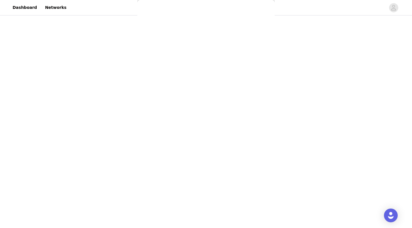
scroll to position [0, 0]
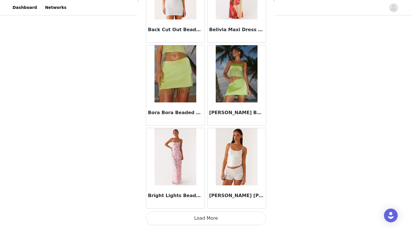
click at [218, 203] on button "Load More" at bounding box center [206, 218] width 120 height 14
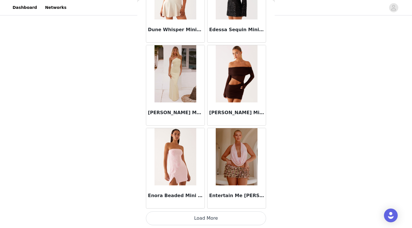
scroll to position [1477, 0]
click at [227, 203] on button "Load More" at bounding box center [206, 218] width 120 height 14
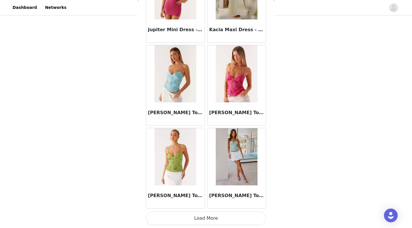
scroll to position [2306, 0]
click at [201, 203] on button "Load More" at bounding box center [206, 218] width 120 height 14
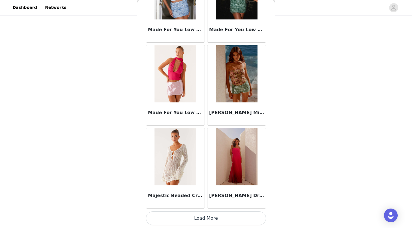
scroll to position [3136, 0]
click at [197, 203] on button "Load More" at bounding box center [206, 218] width 120 height 14
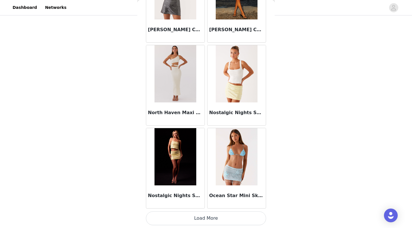
scroll to position [173, 0]
click at [215, 203] on button "Load More" at bounding box center [206, 218] width 120 height 14
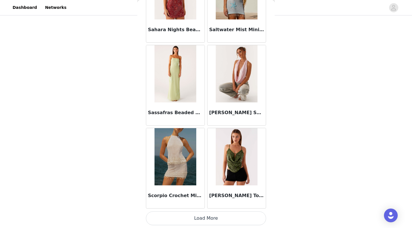
scroll to position [4795, 0]
click at [208, 203] on button "Load More" at bounding box center [206, 218] width 120 height 14
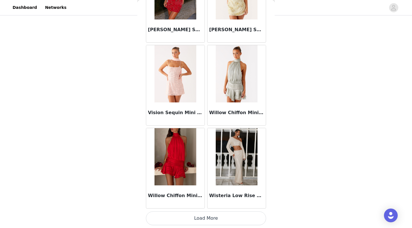
scroll to position [5624, 0]
click at [209, 203] on button "Load More" at bounding box center [206, 218] width 120 height 14
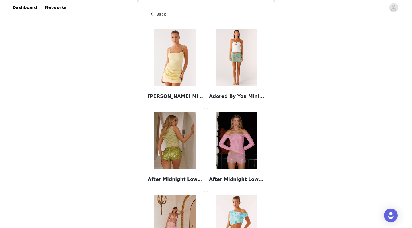
scroll to position [0, 0]
click at [154, 14] on span at bounding box center [151, 14] width 7 height 7
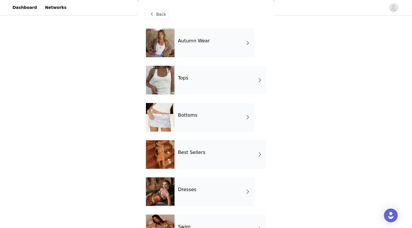
click at [211, 122] on div "Bottoms" at bounding box center [214, 117] width 80 height 29
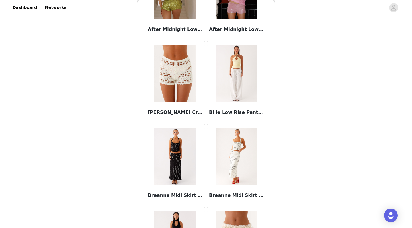
scroll to position [68, 0]
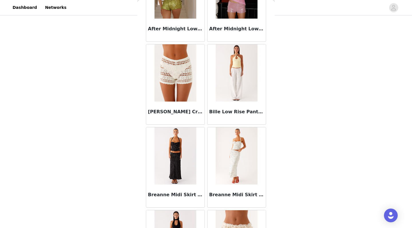
click at [230, 72] on img at bounding box center [236, 72] width 41 height 57
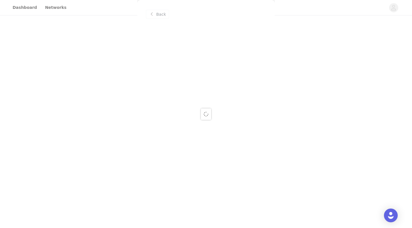
scroll to position [0, 0]
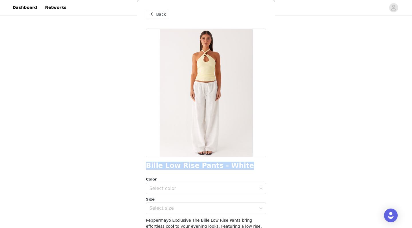
drag, startPoint x: 231, startPoint y: 166, endPoint x: 146, endPoint y: 165, distance: 84.7
click at [146, 165] on h1 "Bille Low Rise Pants - White" at bounding box center [200, 166] width 108 height 8
copy h1 "Bille Low Rise Pants - White"
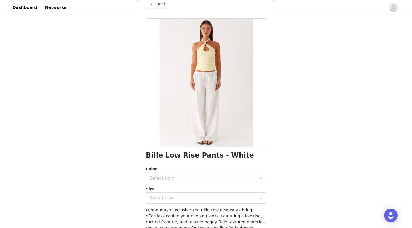
click at [155, 5] on div "Back" at bounding box center [157, 3] width 23 height 9
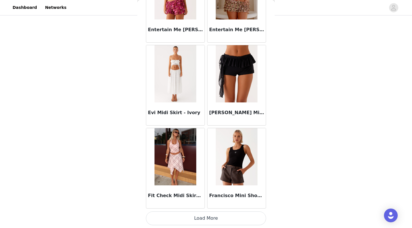
scroll to position [647, 0]
click at [211, 203] on button "Load More" at bounding box center [206, 218] width 120 height 14
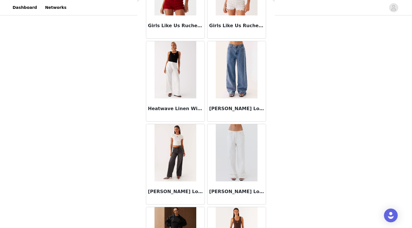
scroll to position [1067, 0]
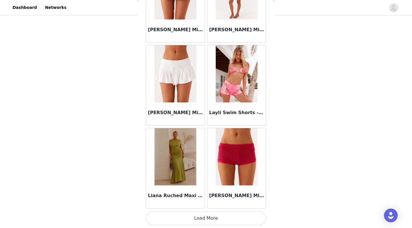
click at [205, 203] on button "Load More" at bounding box center [206, 218] width 120 height 14
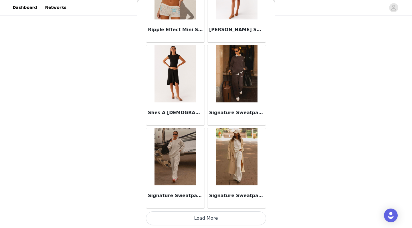
scroll to position [2306, 0]
click at [217, 203] on button "Load More" at bounding box center [206, 218] width 120 height 14
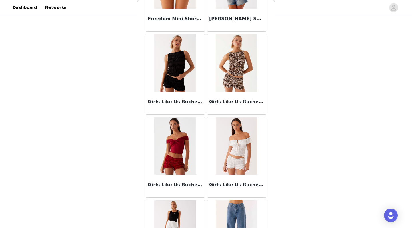
scroll to position [907, 0]
click at [245, 140] on img at bounding box center [236, 146] width 41 height 57
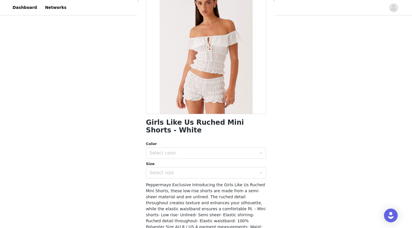
scroll to position [44, 0]
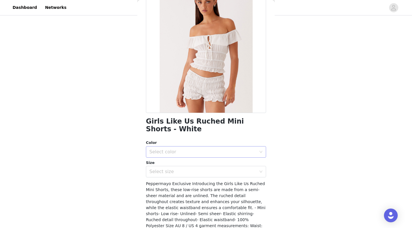
click at [209, 148] on div "Select color" at bounding box center [204, 151] width 110 height 11
click at [209, 163] on li "White" at bounding box center [206, 164] width 120 height 9
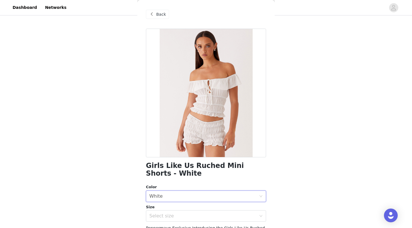
click at [157, 14] on span "Back" at bounding box center [161, 14] width 10 height 6
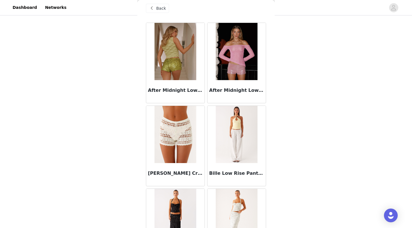
scroll to position [7, 0]
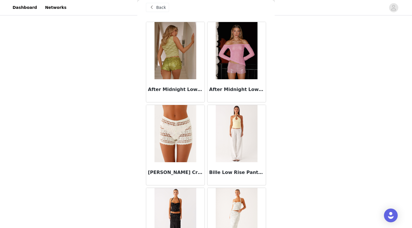
click at [177, 134] on img at bounding box center [174, 133] width 41 height 57
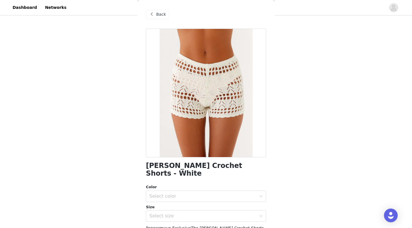
scroll to position [0, 0]
click at [154, 14] on span at bounding box center [151, 14] width 7 height 7
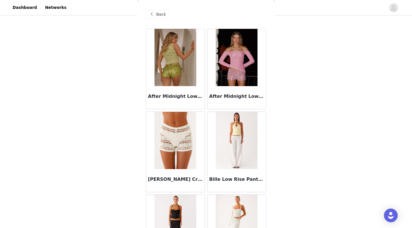
click at [242, 140] on img at bounding box center [236, 140] width 41 height 57
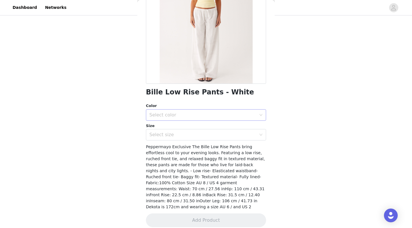
scroll to position [73, 0]
click at [178, 114] on div "Select color" at bounding box center [202, 115] width 107 height 6
click at [180, 126] on li "White" at bounding box center [206, 127] width 120 height 9
click at [183, 135] on div "Select size" at bounding box center [202, 135] width 107 height 6
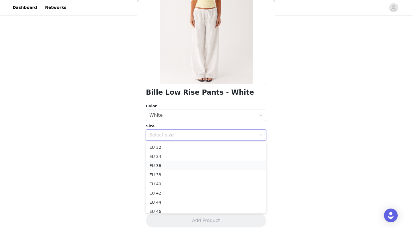
click at [184, 166] on li "EU 36" at bounding box center [206, 165] width 120 height 9
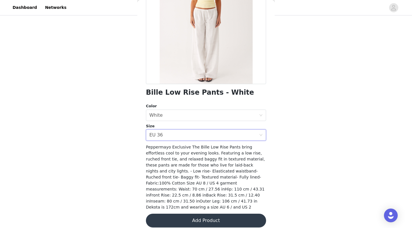
click at [207, 203] on button "Add Product" at bounding box center [206, 221] width 120 height 14
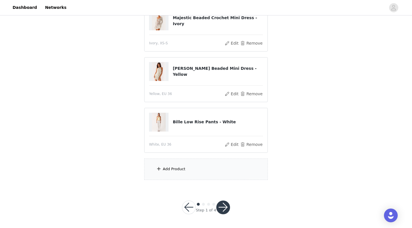
scroll to position [224, 0]
click at [173, 169] on div "Add Product" at bounding box center [174, 169] width 23 height 6
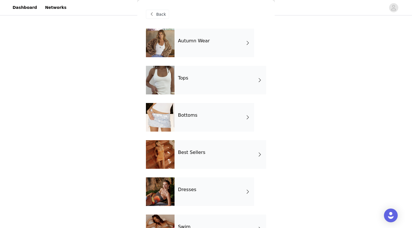
click at [197, 82] on div "Tops" at bounding box center [220, 80] width 92 height 29
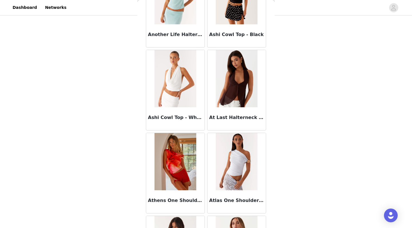
scroll to position [401, 0]
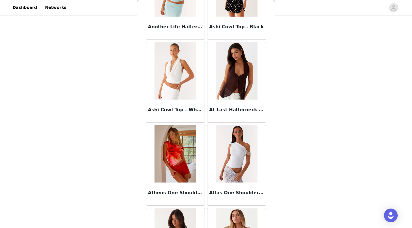
click at [240, 71] on img at bounding box center [236, 70] width 41 height 57
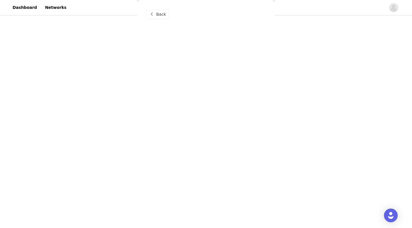
scroll to position [0, 0]
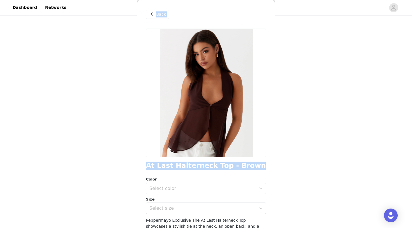
drag, startPoint x: 247, startPoint y: 164, endPoint x: 137, endPoint y: 161, distance: 109.9
click at [137, 162] on div "Back At Last Halterneck Top - Brown Color Select color Size Select size Pepperm…" at bounding box center [205, 114] width 137 height 228
copy h1 "At Last Halterneck Top - Brown"
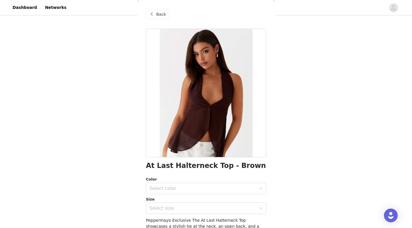
click at [160, 17] on span "Back" at bounding box center [161, 14] width 10 height 6
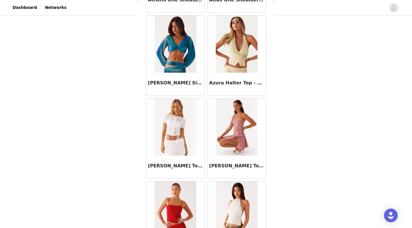
scroll to position [597, 0]
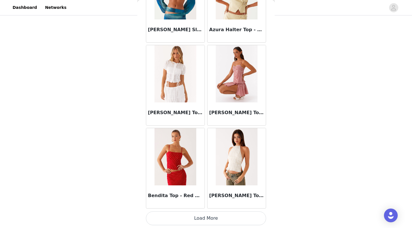
click at [230, 203] on button "Load More" at bounding box center [206, 218] width 120 height 14
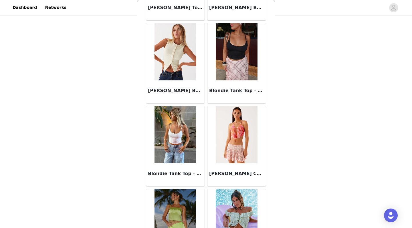
scroll to position [918, 0]
click at [175, 133] on img at bounding box center [174, 134] width 41 height 57
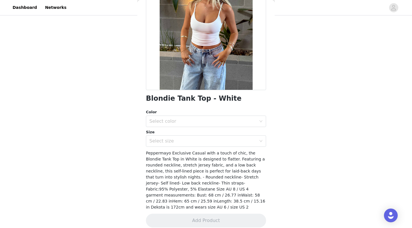
scroll to position [224, 0]
click at [202, 121] on div "Select color" at bounding box center [202, 121] width 107 height 6
click at [201, 133] on li "White" at bounding box center [206, 133] width 120 height 9
drag, startPoint x: 226, startPoint y: 99, endPoint x: 144, endPoint y: 99, distance: 81.2
click at [144, 99] on div "Back Blondie Tank Top - White Color Select color White Size Select size Pepperm…" at bounding box center [205, 114] width 137 height 228
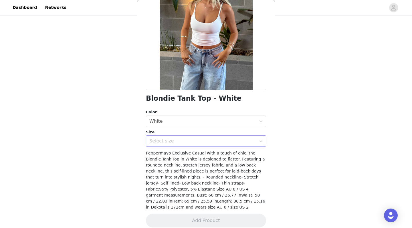
click at [173, 138] on div "Select size" at bounding box center [204, 141] width 110 height 11
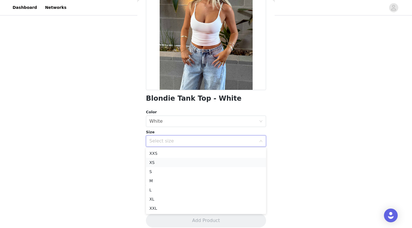
click at [169, 163] on li "XS" at bounding box center [206, 162] width 120 height 9
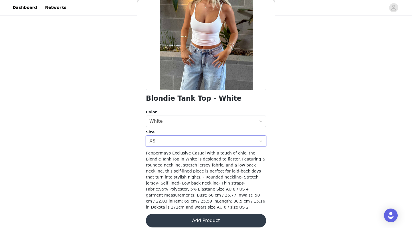
click at [205, 203] on button "Add Product" at bounding box center [206, 221] width 120 height 14
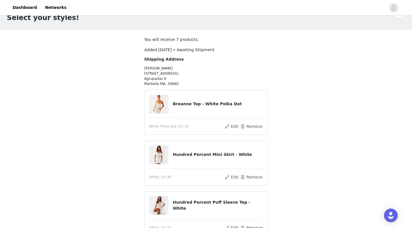
scroll to position [16, 0]
click at [159, 104] on img at bounding box center [159, 104] width 14 height 19
drag, startPoint x: 233, startPoint y: 104, endPoint x: 172, endPoint y: 105, distance: 60.9
click at [172, 105] on div "Breanne Top - White Polka Dot" at bounding box center [206, 104] width 114 height 19
click at [318, 102] on div "STEP 1 OF 4 Select your styles! You will receive 7 products. Added [DATE] • Awa…" at bounding box center [206, 225] width 412 height 451
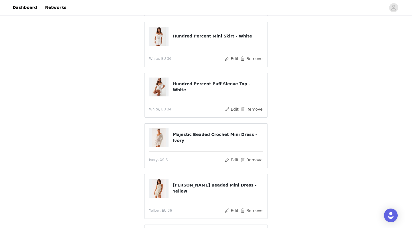
scroll to position [157, 0]
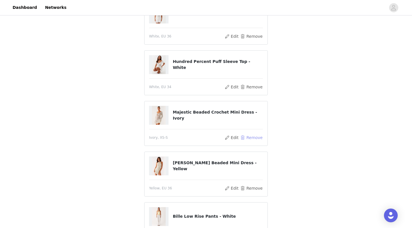
click at [251, 138] on button "Remove" at bounding box center [251, 137] width 23 height 7
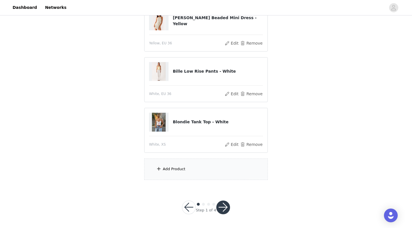
scroll to position [224, 0]
click at [180, 168] on div "Add Product" at bounding box center [174, 169] width 23 height 6
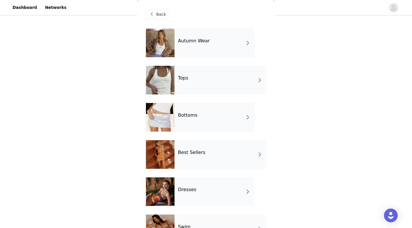
click at [207, 191] on div "Dresses" at bounding box center [214, 191] width 80 height 29
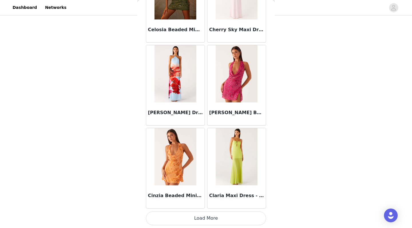
click at [208, 203] on button "Load More" at bounding box center [206, 218] width 120 height 14
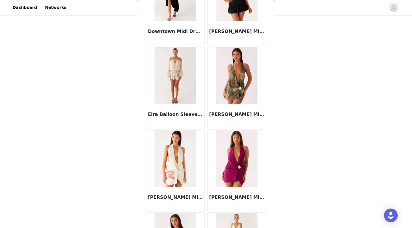
scroll to position [1150, 0]
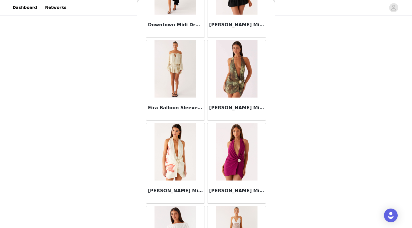
click at [174, 58] on img at bounding box center [174, 68] width 41 height 57
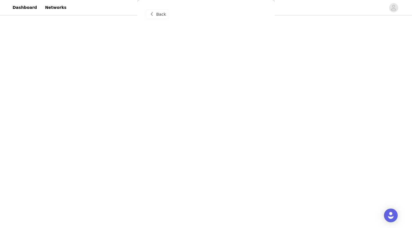
scroll to position [0, 0]
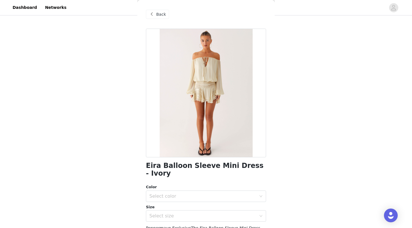
click at [155, 16] on div "Back" at bounding box center [157, 14] width 23 height 9
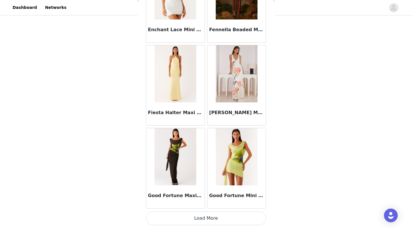
scroll to position [224, 0]
click at [195, 203] on button "Load More" at bounding box center [206, 218] width 120 height 14
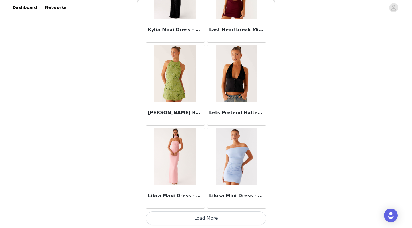
scroll to position [2306, 0]
click at [204, 203] on button "Load More" at bounding box center [206, 218] width 120 height 14
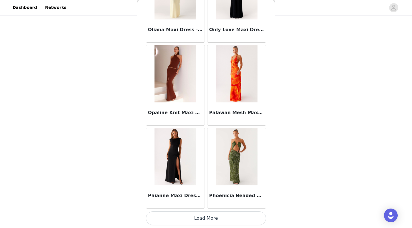
scroll to position [224, 0]
click at [212, 203] on button "Load More" at bounding box center [206, 218] width 120 height 14
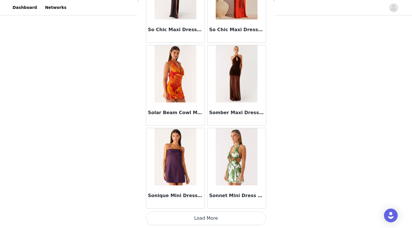
click at [202, 203] on button "Load More" at bounding box center [206, 218] width 120 height 14
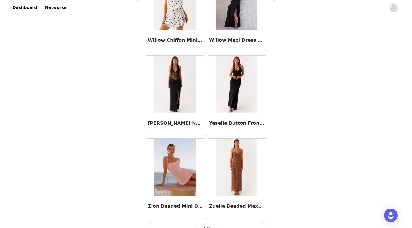
scroll to position [4769, 0]
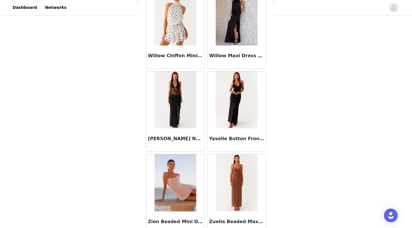
click at [234, 105] on img at bounding box center [237, 99] width 42 height 57
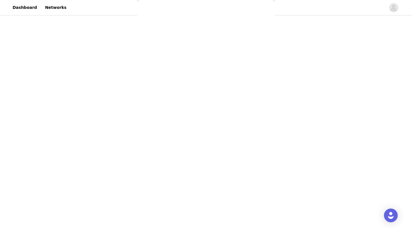
scroll to position [0, 0]
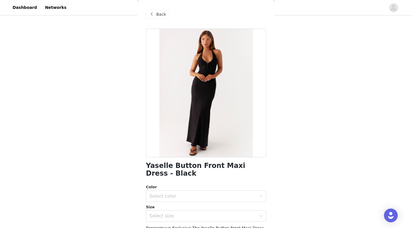
click at [154, 15] on span at bounding box center [151, 14] width 7 height 7
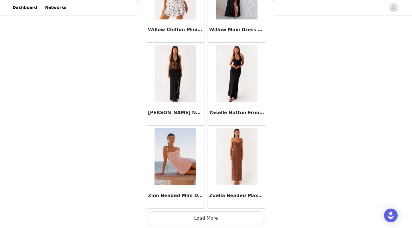
scroll to position [224, 0]
click at [216, 203] on button "Load More" at bounding box center [206, 218] width 120 height 14
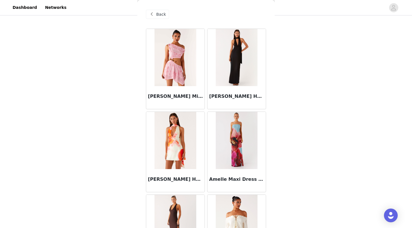
scroll to position [0, 0]
click at [155, 15] on div "Back" at bounding box center [157, 14] width 23 height 9
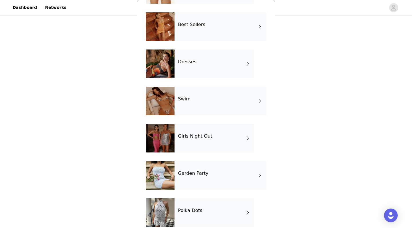
scroll to position [130, 0]
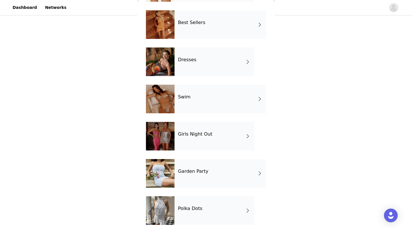
click at [164, 101] on div at bounding box center [160, 99] width 29 height 29
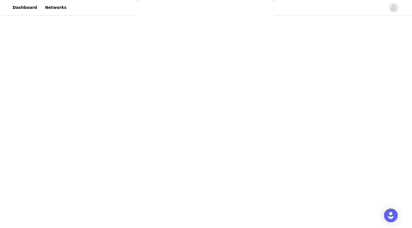
scroll to position [0, 0]
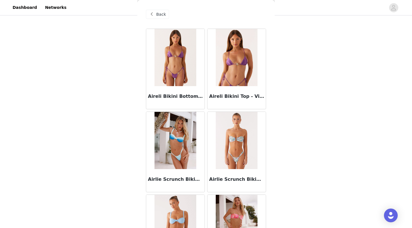
click at [157, 13] on span "Back" at bounding box center [161, 14] width 10 height 6
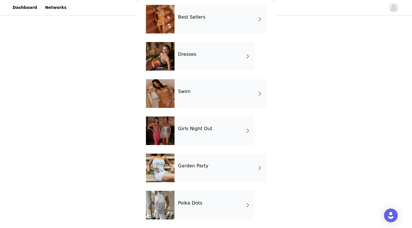
scroll to position [135, 0]
click at [205, 168] on h4 "Garden Party" at bounding box center [193, 165] width 30 height 5
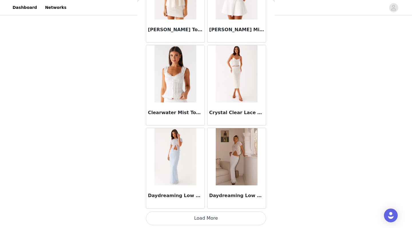
scroll to position [224, 0]
click at [221, 203] on button "Load More" at bounding box center [206, 218] width 120 height 14
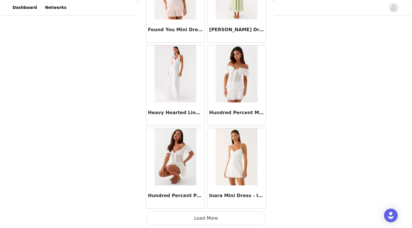
click at [211, 203] on button "Load More" at bounding box center [206, 218] width 120 height 14
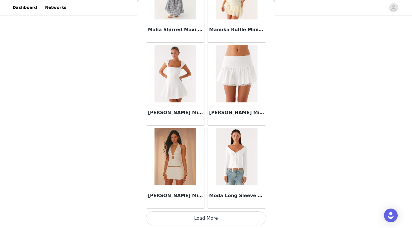
click at [207, 203] on button "Load More" at bounding box center [206, 218] width 120 height 14
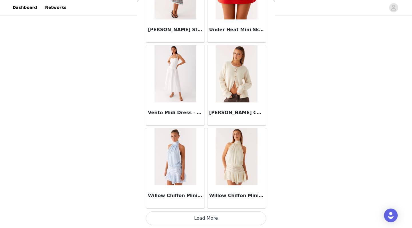
click at [203, 203] on button "Load More" at bounding box center [206, 218] width 120 height 14
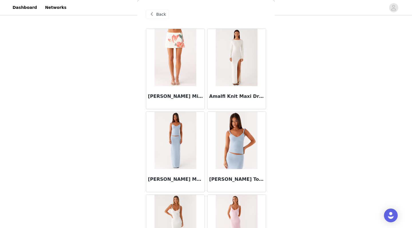
scroll to position [0, 0]
click at [157, 16] on span "Back" at bounding box center [161, 14] width 10 height 6
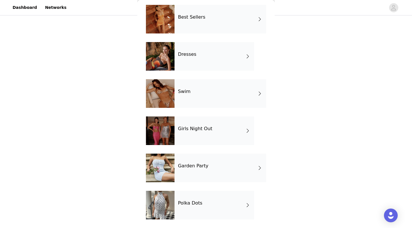
scroll to position [135, 0]
click at [192, 19] on h4 "Best Sellers" at bounding box center [191, 17] width 27 height 5
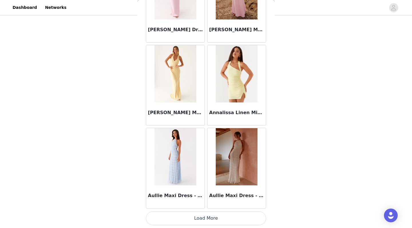
scroll to position [224, 0]
click at [206, 203] on button "Load More" at bounding box center [206, 218] width 120 height 14
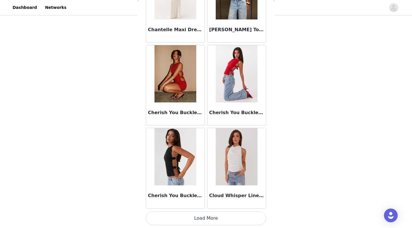
click at [208, 203] on button "Load More" at bounding box center [206, 218] width 120 height 14
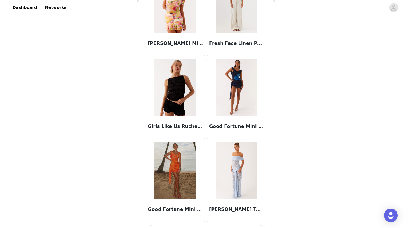
scroll to position [2297, 0]
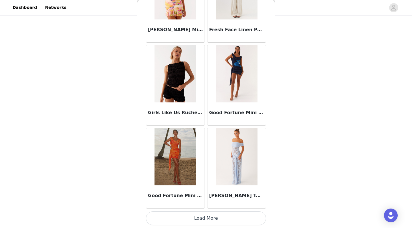
click at [206, 203] on button "Load More" at bounding box center [206, 218] width 120 height 14
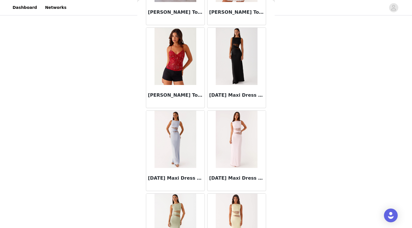
scroll to position [3073, 0]
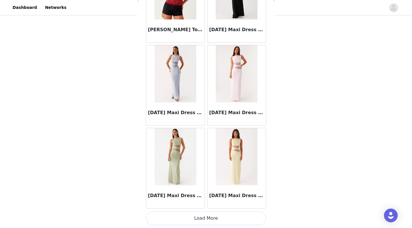
click at [214, 203] on button "Load More" at bounding box center [206, 218] width 120 height 14
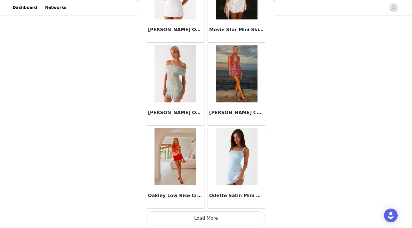
scroll to position [224, 0]
click at [197, 203] on button "Load More" at bounding box center [206, 218] width 120 height 14
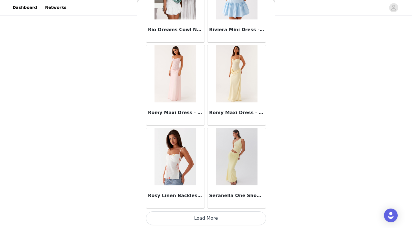
click at [202, 203] on button "Load More" at bounding box center [206, 218] width 120 height 14
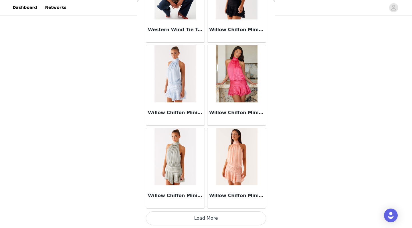
click at [210, 203] on button "Load More" at bounding box center [206, 218] width 120 height 14
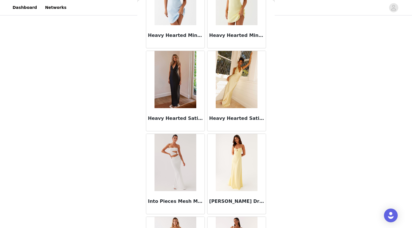
scroll to position [2632, 0]
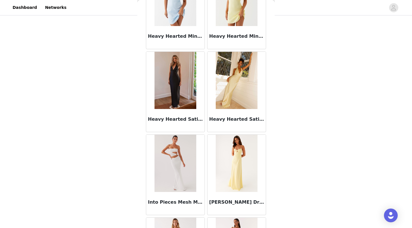
click at [171, 165] on img at bounding box center [174, 163] width 41 height 57
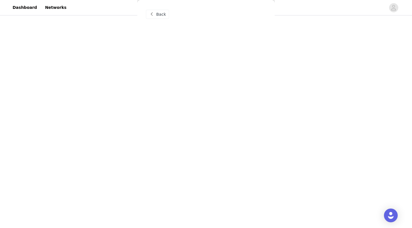
scroll to position [0, 0]
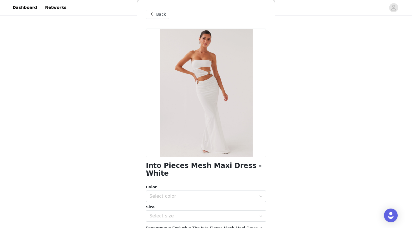
click at [154, 18] on div "Back" at bounding box center [157, 14] width 23 height 9
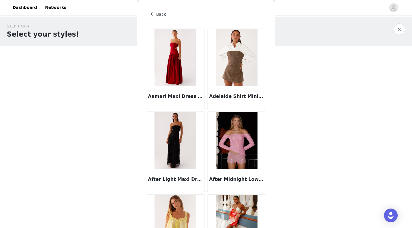
click at [153, 14] on span at bounding box center [151, 14] width 7 height 7
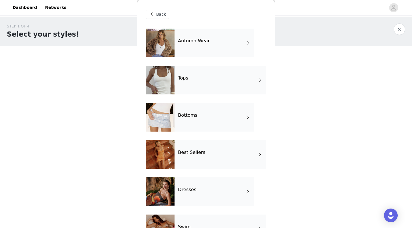
click at [203, 76] on div "Tops" at bounding box center [220, 80] width 92 height 29
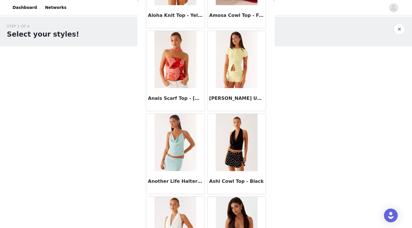
scroll to position [261, 0]
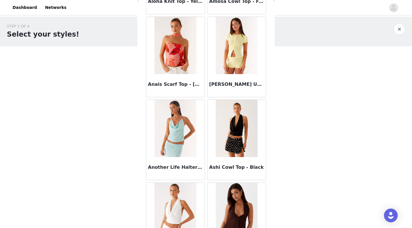
click at [177, 40] on img at bounding box center [174, 45] width 41 height 57
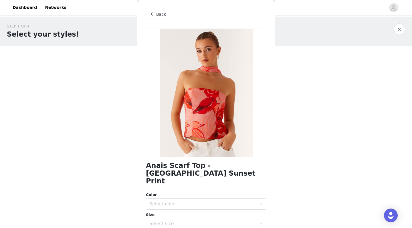
scroll to position [0, 0]
click at [158, 14] on span "Back" at bounding box center [161, 14] width 10 height 6
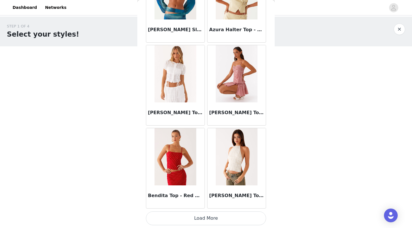
scroll to position [647, 0]
click at [234, 203] on button "Load More" at bounding box center [206, 218] width 120 height 14
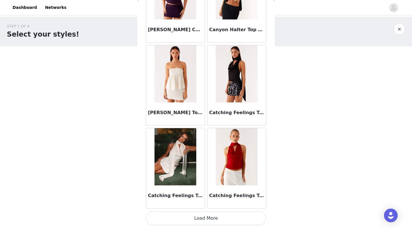
scroll to position [1477, 0]
click at [211, 203] on button "Load More" at bounding box center [206, 218] width 120 height 14
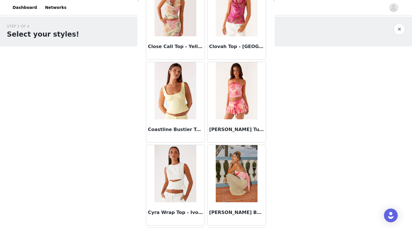
scroll to position [2129, 0]
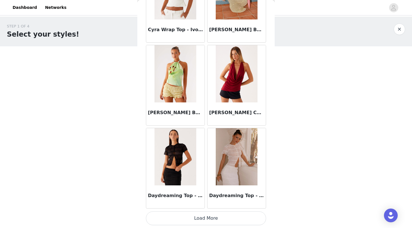
click at [219, 203] on button "Load More" at bounding box center [206, 218] width 120 height 14
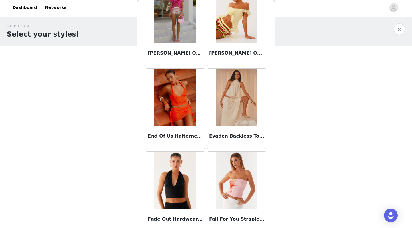
scroll to position [2781, 0]
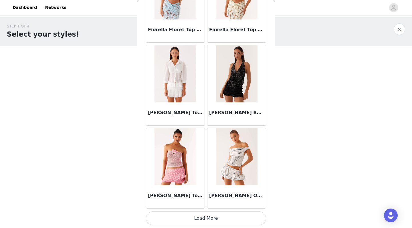
click at [217, 203] on button "Load More" at bounding box center [206, 218] width 120 height 14
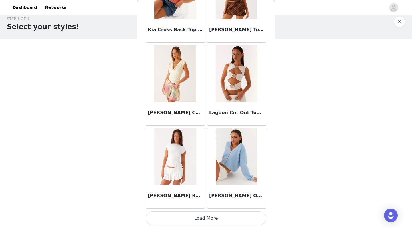
scroll to position [8, 0]
click at [207, 203] on button "Load More" at bounding box center [206, 218] width 120 height 14
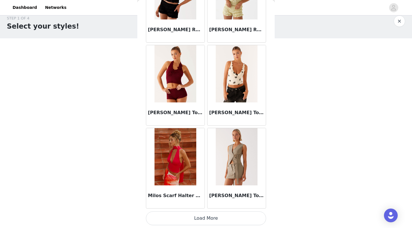
scroll to position [4795, 0]
click at [211, 203] on button "Load More" at bounding box center [206, 218] width 120 height 14
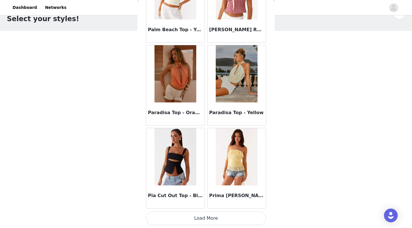
scroll to position [18, 0]
click at [209, 203] on button "Load More" at bounding box center [206, 218] width 120 height 14
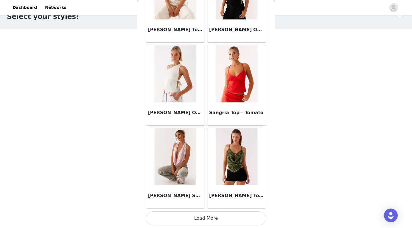
scroll to position [6454, 0]
click at [203, 203] on button "Load More" at bounding box center [206, 218] width 120 height 14
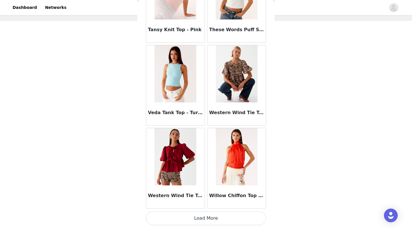
scroll to position [28, 0]
click at [216, 203] on button "Load More" at bounding box center [206, 218] width 120 height 14
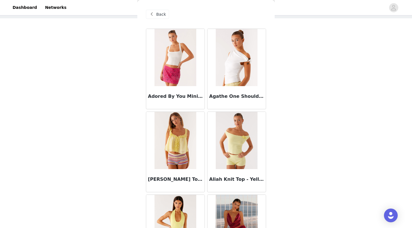
scroll to position [0, 0]
click at [155, 17] on div "Back" at bounding box center [157, 14] width 23 height 9
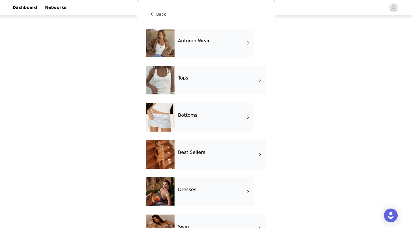
click at [220, 47] on div "Autumn Wear" at bounding box center [214, 43] width 80 height 29
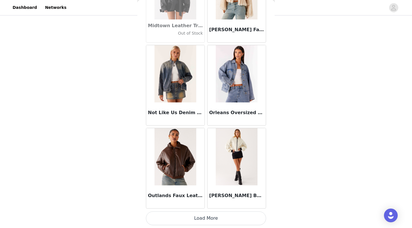
scroll to position [40, 0]
click at [210, 203] on button "Load More" at bounding box center [206, 218] width 120 height 14
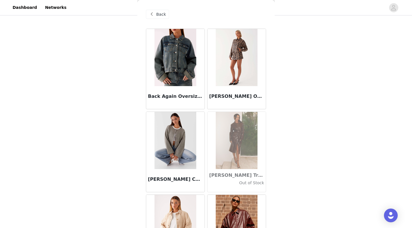
scroll to position [0, 0]
click at [154, 19] on div "Back" at bounding box center [206, 14] width 120 height 29
click at [152, 14] on span at bounding box center [151, 14] width 7 height 7
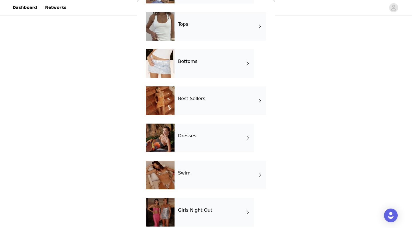
scroll to position [53, 0]
click at [164, 103] on div at bounding box center [160, 101] width 29 height 29
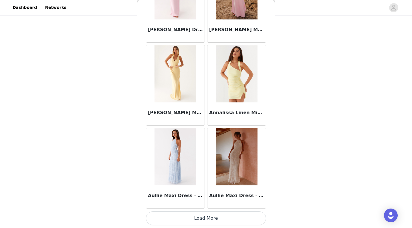
scroll to position [647, 0]
click at [218, 203] on button "Load More" at bounding box center [206, 218] width 120 height 14
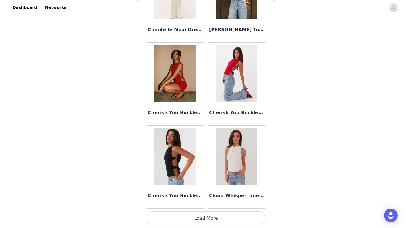
scroll to position [1477, 0]
click at [205, 203] on button "Load More" at bounding box center [206, 218] width 120 height 14
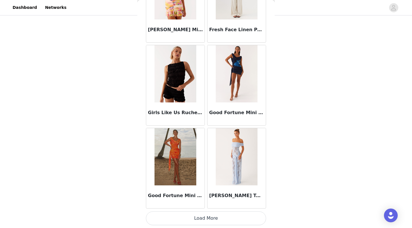
scroll to position [2306, 0]
click at [199, 203] on button "Load More" at bounding box center [206, 218] width 120 height 14
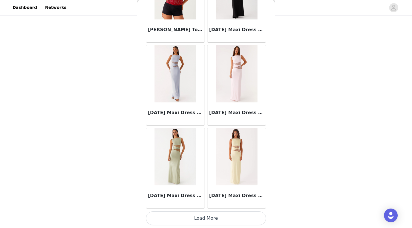
scroll to position [96, 0]
click at [203, 203] on button "Load More" at bounding box center [206, 218] width 120 height 14
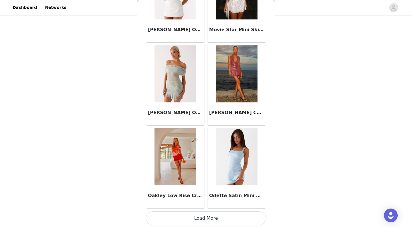
scroll to position [3965, 0]
click at [199, 203] on button "Load More" at bounding box center [206, 218] width 120 height 14
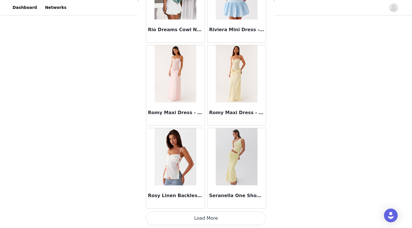
scroll to position [224, 0]
click at [211, 203] on button "Load More" at bounding box center [206, 218] width 120 height 14
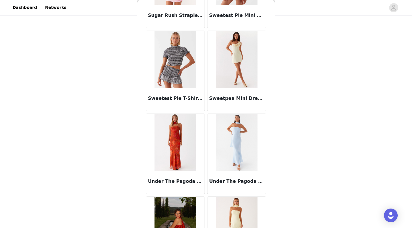
scroll to position [5231, 0]
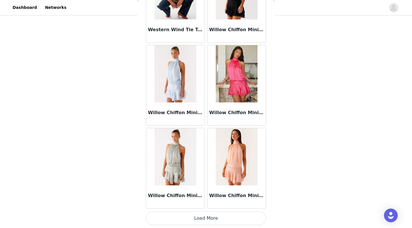
click at [220, 203] on button "Load More" at bounding box center [206, 218] width 120 height 14
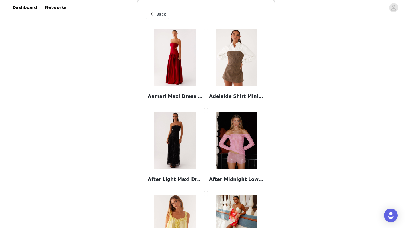
scroll to position [193, 0]
click at [154, 13] on span at bounding box center [151, 14] width 7 height 7
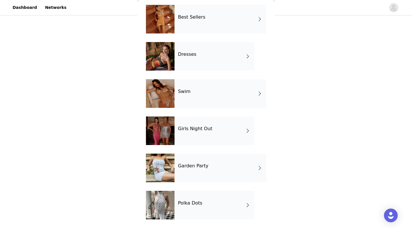
scroll to position [224, 0]
click at [209, 56] on div "Dresses" at bounding box center [214, 56] width 80 height 29
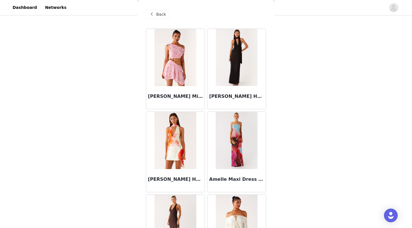
scroll to position [0, 0]
click at [160, 13] on span "Back" at bounding box center [161, 14] width 10 height 6
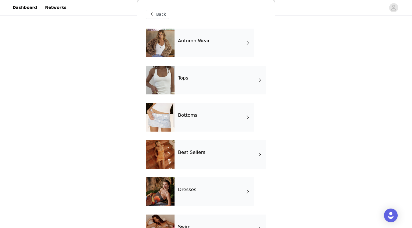
click at [191, 120] on div "Bottoms" at bounding box center [214, 117] width 80 height 29
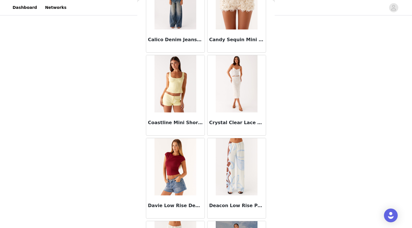
scroll to position [306, 0]
click at [178, 86] on img at bounding box center [174, 83] width 41 height 57
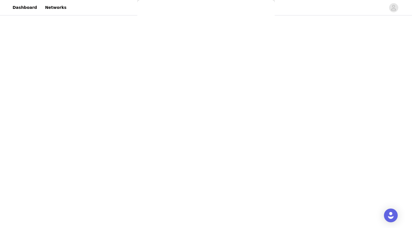
scroll to position [0, 0]
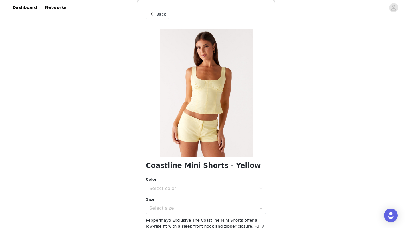
click at [159, 16] on span "Back" at bounding box center [161, 14] width 10 height 6
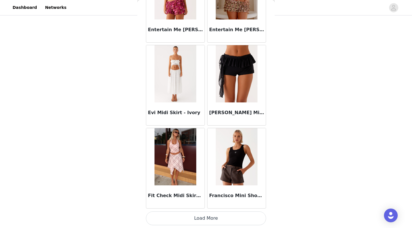
scroll to position [647, 0]
click at [219, 203] on button "Load More" at bounding box center [206, 218] width 120 height 14
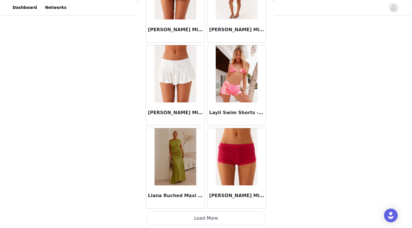
scroll to position [1477, 0]
click at [213, 203] on button "Load More" at bounding box center [206, 218] width 120 height 14
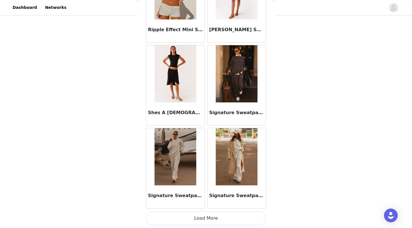
scroll to position [224, 0]
click at [216, 203] on button "Load More" at bounding box center [206, 218] width 120 height 14
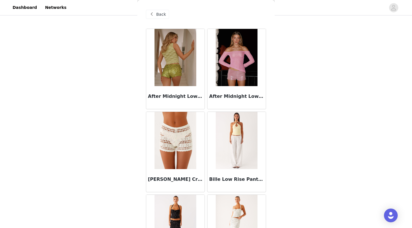
scroll to position [0, 0]
click at [179, 132] on img at bounding box center [174, 140] width 41 height 57
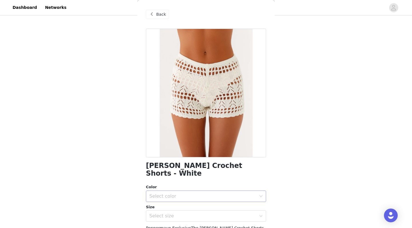
click at [198, 193] on div "Select color" at bounding box center [202, 196] width 107 height 6
click at [190, 200] on li "White" at bounding box center [206, 200] width 120 height 9
click at [194, 203] on div "Select size" at bounding box center [202, 216] width 107 height 6
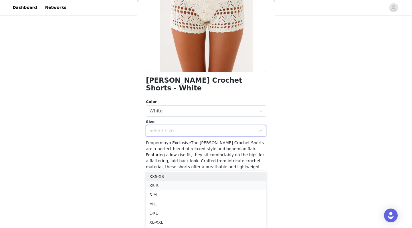
scroll to position [268, 0]
click at [200, 195] on li "S-M" at bounding box center [206, 194] width 120 height 9
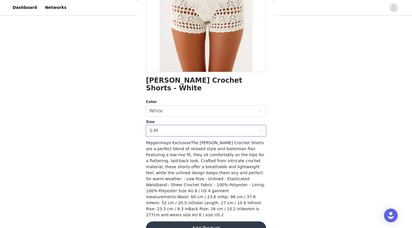
scroll to position [224, 0]
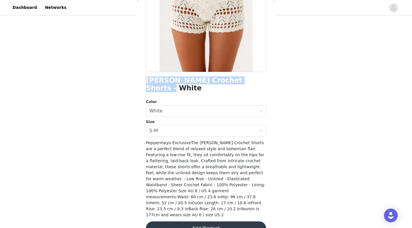
drag, startPoint x: 146, startPoint y: 80, endPoint x: 254, endPoint y: 80, distance: 107.6
click at [254, 80] on div "[PERSON_NAME] Crochet Shorts - White" at bounding box center [206, 84] width 120 height 15
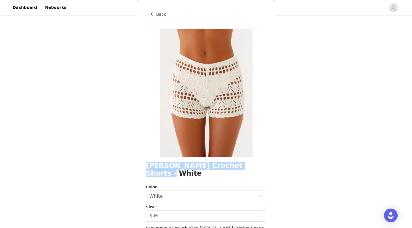
scroll to position [0, 0]
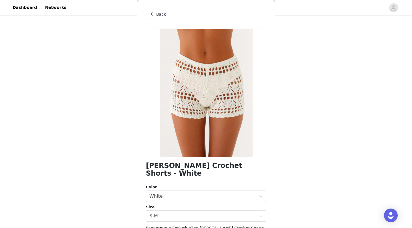
click at [153, 16] on span at bounding box center [151, 14] width 7 height 7
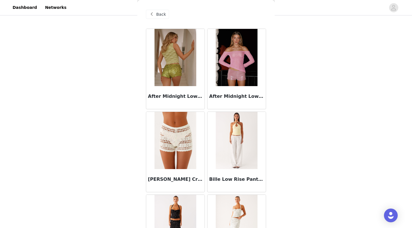
click at [156, 17] on div "Back" at bounding box center [157, 14] width 23 height 9
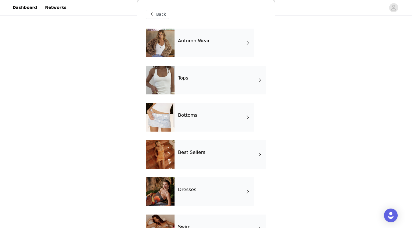
click at [190, 77] on div "Tops" at bounding box center [220, 80] width 92 height 29
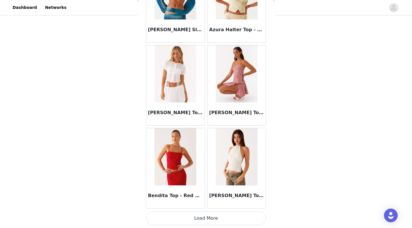
scroll to position [224, 0]
click at [207, 203] on button "Load More" at bounding box center [206, 218] width 120 height 14
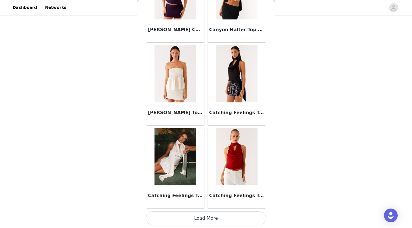
scroll to position [1477, 0]
click at [205, 203] on button "Load More" at bounding box center [206, 218] width 120 height 14
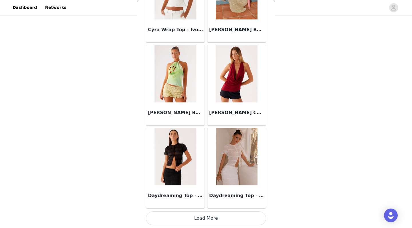
scroll to position [224, 0]
click at [214, 203] on button "Load More" at bounding box center [206, 218] width 120 height 14
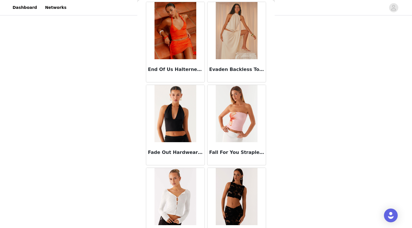
scroll to position [2848, 0]
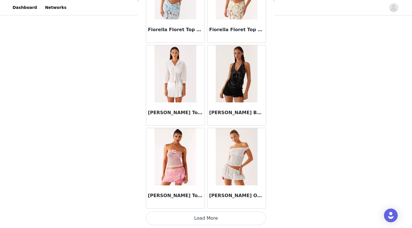
click at [213, 203] on button "Load More" at bounding box center [206, 218] width 120 height 14
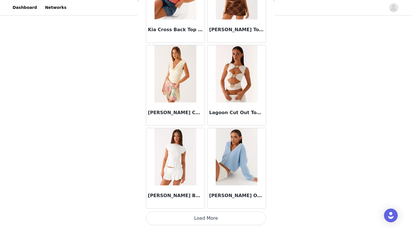
scroll to position [224, 0]
click at [212, 203] on button "Load More" at bounding box center [206, 218] width 120 height 14
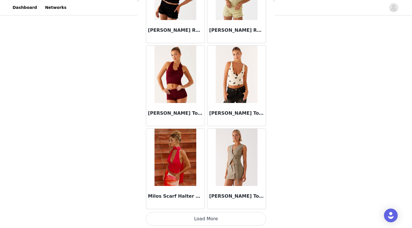
scroll to position [4795, 0]
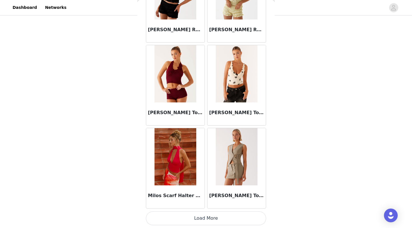
click at [208, 203] on button "Load More" at bounding box center [206, 218] width 120 height 14
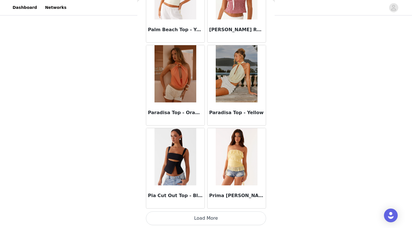
scroll to position [224, 0]
click at [203, 203] on button "Load More" at bounding box center [206, 218] width 120 height 14
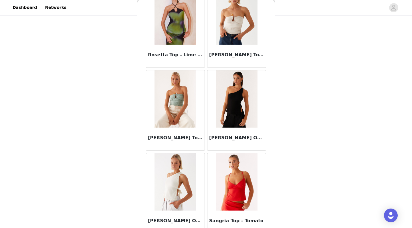
scroll to position [6346, 0]
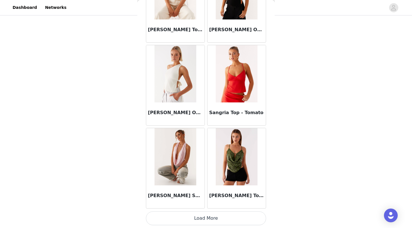
click at [213, 203] on button "Load More" at bounding box center [206, 218] width 120 height 14
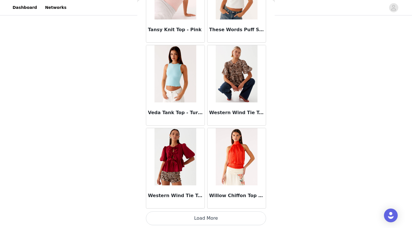
scroll to position [224, 0]
click at [225, 203] on button "Load More" at bounding box center [206, 218] width 120 height 14
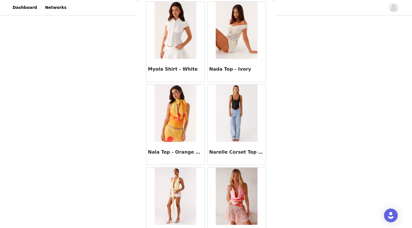
scroll to position [5087, 0]
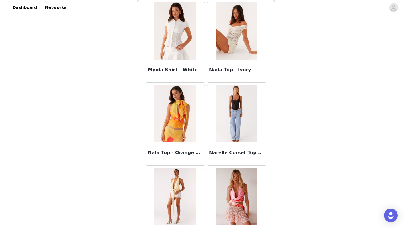
click at [179, 192] on img at bounding box center [174, 196] width 41 height 57
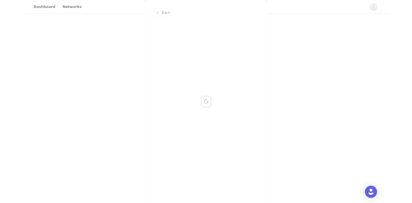
scroll to position [0, 0]
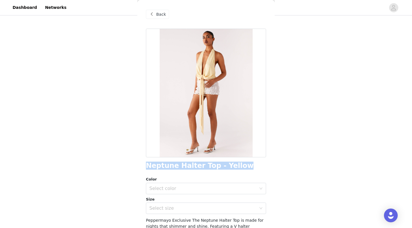
drag, startPoint x: 239, startPoint y: 165, endPoint x: 146, endPoint y: 166, distance: 93.8
click at [146, 166] on div "Back Neptune Halter Top - Yellow Color Select color Size Select size Peppermayo…" at bounding box center [205, 114] width 137 height 228
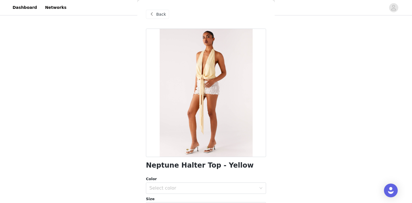
click at [157, 16] on span "Back" at bounding box center [161, 14] width 10 height 6
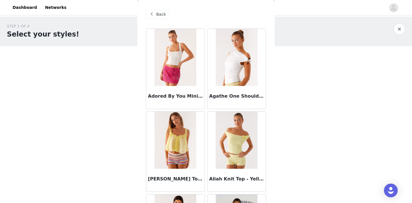
click at [159, 13] on span "Back" at bounding box center [161, 14] width 10 height 6
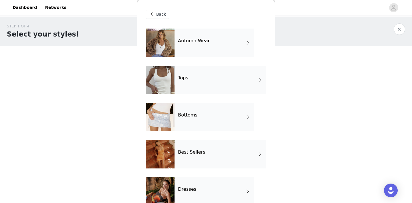
click at [160, 15] on span "Back" at bounding box center [161, 14] width 10 height 6
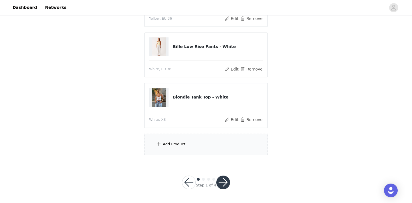
scroll to position [249, 0]
click at [180, 145] on div "Add Product" at bounding box center [174, 145] width 23 height 6
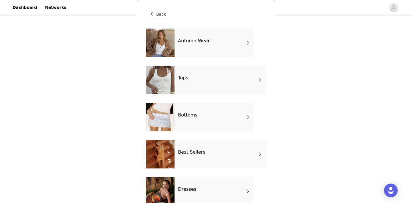
click at [210, 117] on div "Bottoms" at bounding box center [214, 117] width 80 height 29
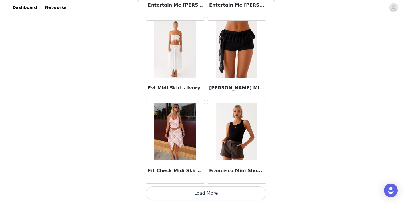
click at [217, 192] on button "Load More" at bounding box center [206, 194] width 120 height 14
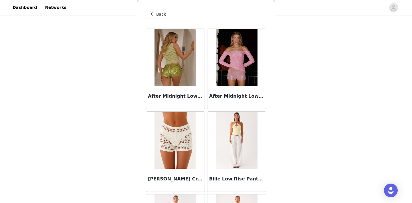
scroll to position [0, 0]
click at [162, 12] on span "Back" at bounding box center [161, 14] width 10 height 6
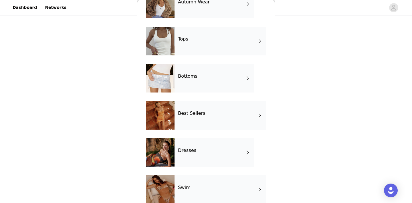
scroll to position [65, 0]
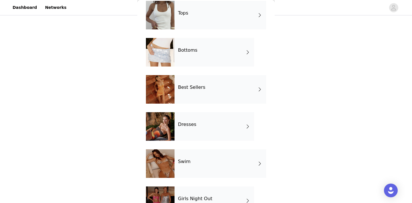
click at [208, 91] on div "Best Sellers" at bounding box center [220, 89] width 92 height 29
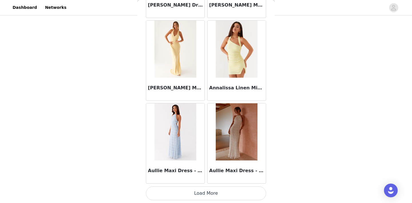
scroll to position [249, 0]
click at [224, 195] on button "Load More" at bounding box center [206, 194] width 120 height 14
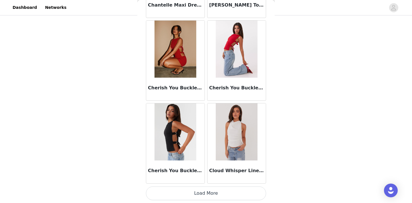
scroll to position [1501, 0]
click at [196, 193] on button "Load More" at bounding box center [206, 194] width 120 height 14
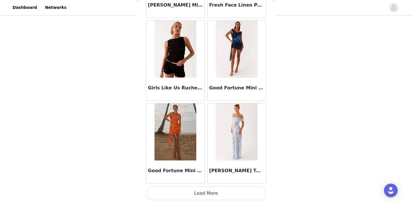
scroll to position [249, 0]
click at [207, 195] on button "Load More" at bounding box center [206, 194] width 120 height 14
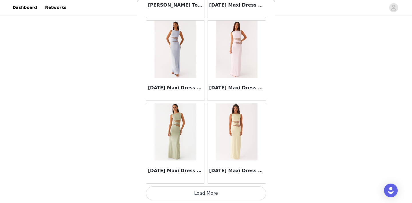
click at [198, 194] on button "Load More" at bounding box center [206, 194] width 120 height 14
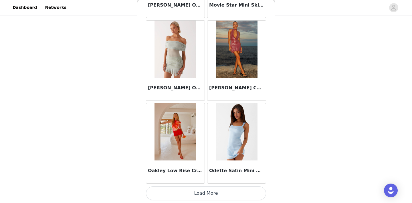
click at [207, 193] on button "Load More" at bounding box center [206, 194] width 120 height 14
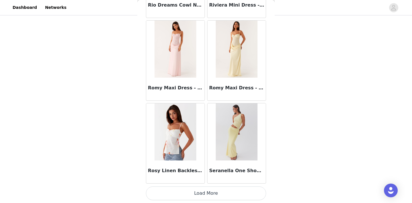
scroll to position [4819, 0]
click at [209, 191] on button "Load More" at bounding box center [206, 194] width 120 height 14
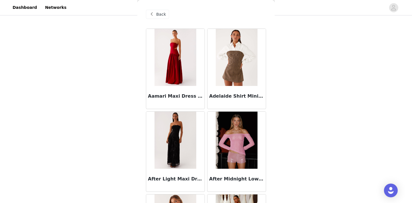
scroll to position [0, 0]
click at [151, 13] on span at bounding box center [151, 14] width 7 height 7
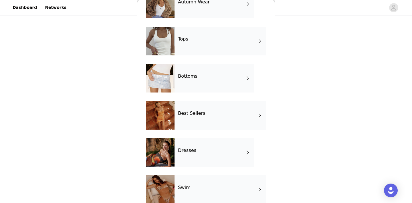
scroll to position [57, 0]
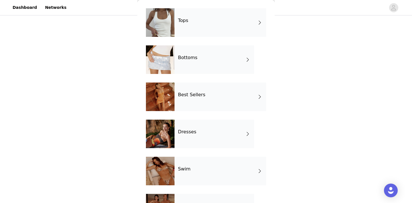
click at [186, 135] on div "Dresses" at bounding box center [214, 134] width 80 height 29
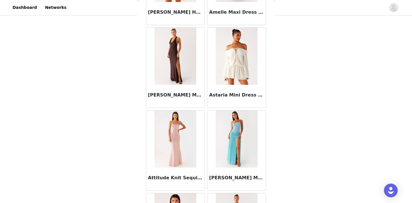
scroll to position [168, 0]
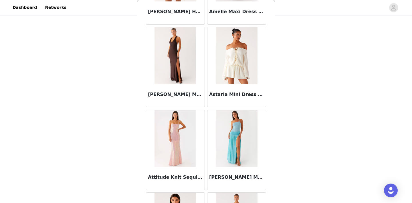
click at [237, 55] on img at bounding box center [237, 55] width 42 height 57
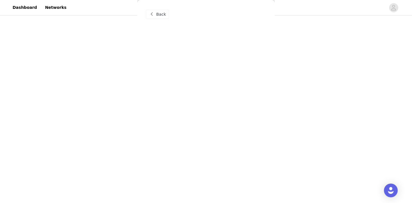
scroll to position [0, 0]
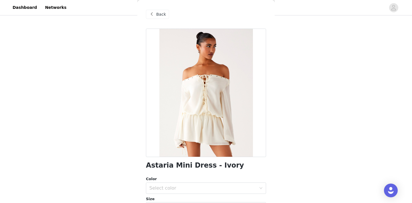
click at [149, 17] on span at bounding box center [151, 14] width 7 height 7
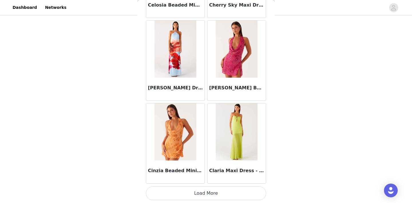
scroll to position [249, 0]
click at [204, 193] on button "Load More" at bounding box center [206, 194] width 120 height 14
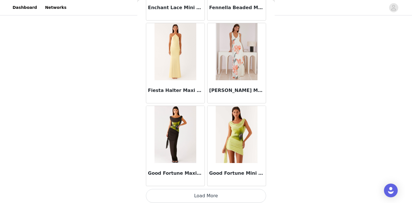
scroll to position [1499, 0]
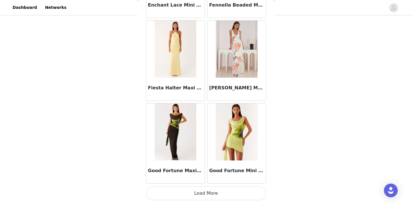
click at [212, 193] on button "Load More" at bounding box center [206, 194] width 120 height 14
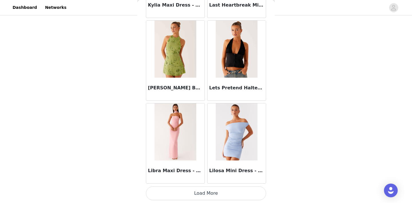
scroll to position [249, 0]
click at [211, 194] on button "Load More" at bounding box center [206, 194] width 120 height 14
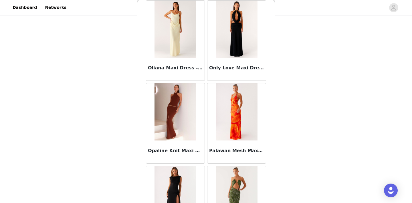
scroll to position [3098, 0]
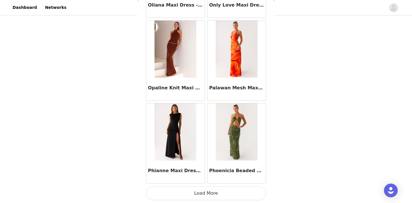
click at [203, 193] on button "Load More" at bounding box center [206, 194] width 120 height 14
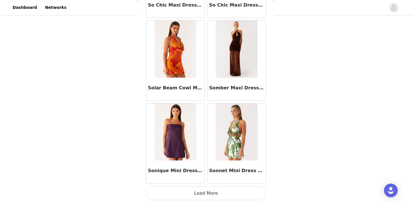
scroll to position [3990, 0]
click at [201, 192] on button "Load More" at bounding box center [206, 194] width 120 height 14
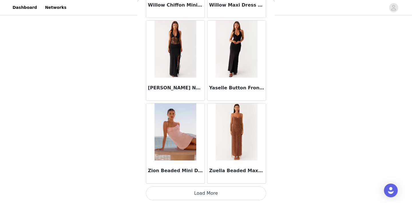
scroll to position [249, 0]
click at [199, 194] on button "Load More" at bounding box center [206, 194] width 120 height 14
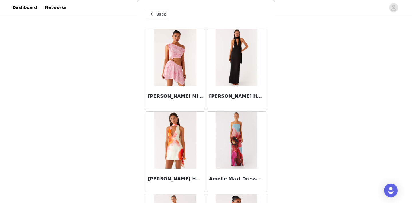
scroll to position [0, 0]
click at [153, 15] on span at bounding box center [151, 14] width 7 height 7
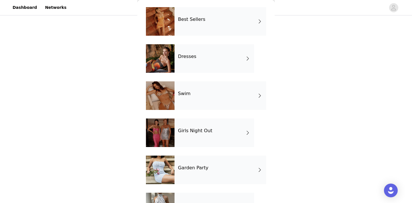
scroll to position [133, 0]
click at [203, 134] on div "Girls Night Out" at bounding box center [214, 132] width 80 height 29
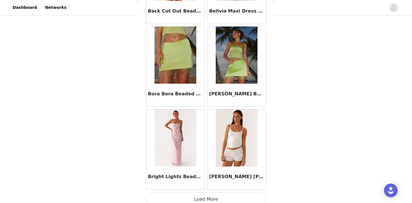
scroll to position [668, 0]
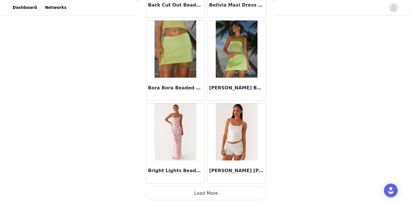
click at [212, 197] on button "Load More" at bounding box center [206, 194] width 120 height 14
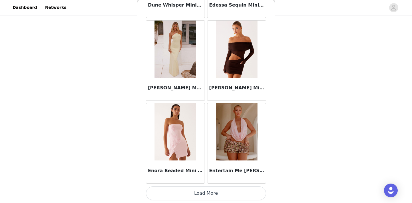
scroll to position [249, 0]
click at [172, 61] on img at bounding box center [174, 49] width 41 height 57
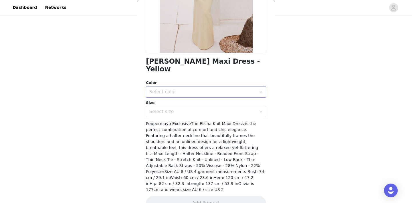
scroll to position [104, 0]
click at [172, 90] on div "Select color" at bounding box center [202, 93] width 107 height 6
click at [176, 97] on li "Yellow" at bounding box center [206, 96] width 120 height 9
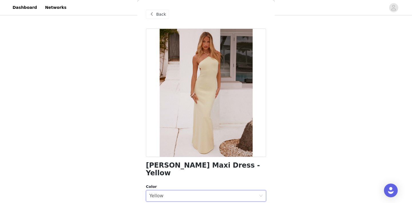
scroll to position [0, 0]
click at [152, 15] on span at bounding box center [151, 14] width 7 height 7
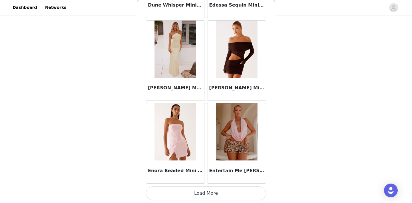
scroll to position [249, 0]
click at [200, 193] on button "Load More" at bounding box center [206, 194] width 120 height 14
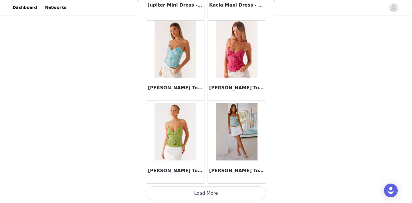
click at [212, 195] on button "Load More" at bounding box center [206, 194] width 120 height 14
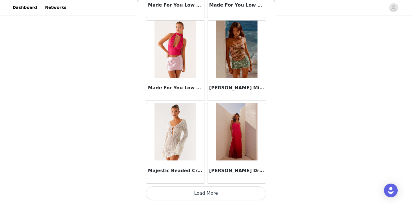
scroll to position [3160, 0]
click at [202, 194] on button "Load More" at bounding box center [206, 194] width 120 height 14
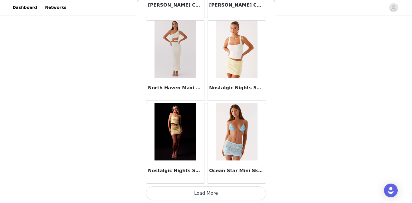
scroll to position [249, 0]
click at [212, 194] on button "Load More" at bounding box center [206, 194] width 120 height 14
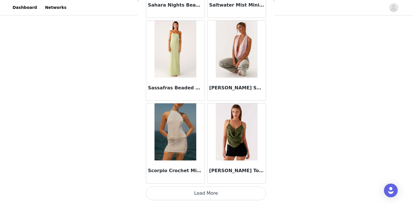
scroll to position [4819, 0]
click at [212, 197] on button "Load More" at bounding box center [206, 194] width 120 height 14
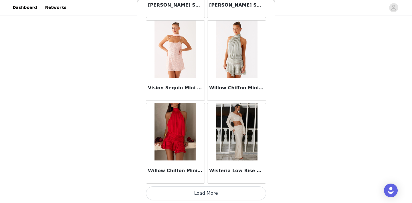
scroll to position [5649, 0]
click at [204, 197] on button "Load More" at bounding box center [206, 194] width 120 height 14
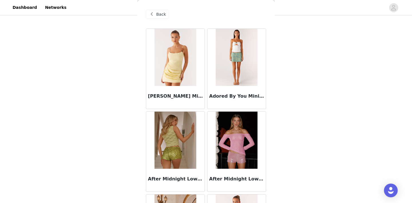
scroll to position [0, 0]
click at [156, 13] on span "Back" at bounding box center [161, 14] width 10 height 6
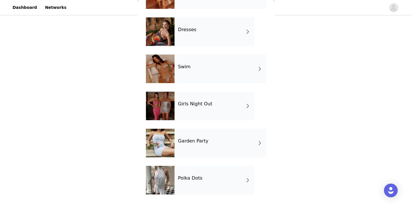
scroll to position [160, 0]
click at [195, 186] on div "Polka Dots" at bounding box center [214, 180] width 80 height 29
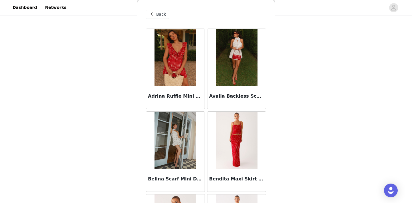
scroll to position [0, 0]
click at [160, 14] on span "Back" at bounding box center [161, 14] width 10 height 6
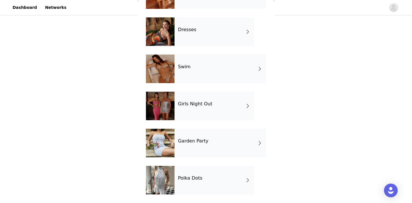
scroll to position [160, 0]
click at [194, 139] on h4 "Garden Party" at bounding box center [193, 141] width 30 height 5
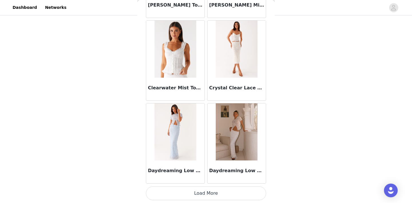
scroll to position [249, 0]
click at [217, 193] on button "Load More" at bounding box center [206, 194] width 120 height 14
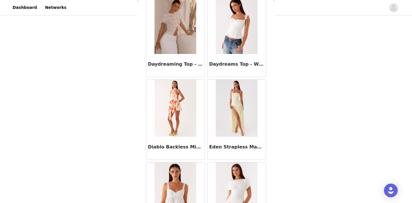
scroll to position [949, 0]
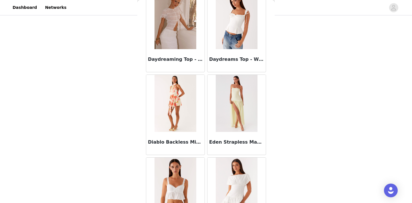
click at [179, 104] on img at bounding box center [174, 103] width 41 height 57
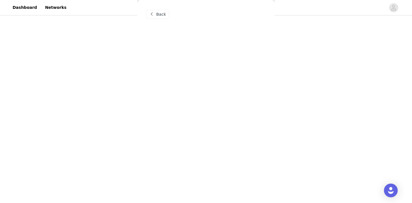
scroll to position [0, 0]
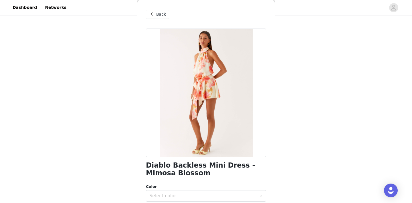
click at [152, 12] on span at bounding box center [151, 14] width 7 height 7
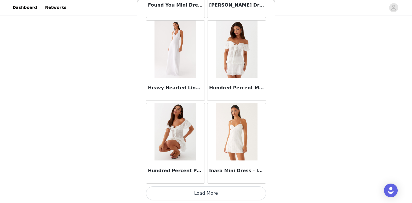
scroll to position [249, 0]
click at [197, 193] on button "Load More" at bounding box center [206, 194] width 120 height 14
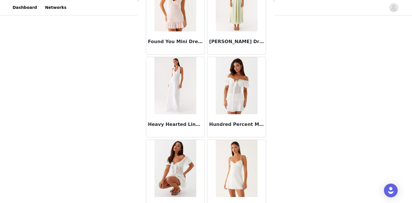
scroll to position [1465, 0]
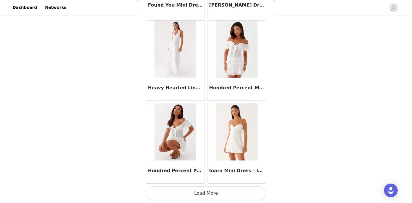
click at [214, 191] on button "Load More" at bounding box center [206, 194] width 120 height 14
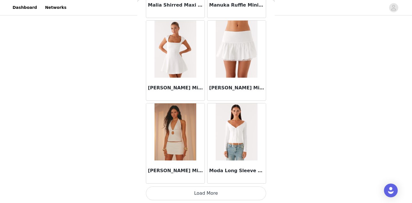
scroll to position [249, 0]
click at [211, 194] on button "Load More" at bounding box center [206, 194] width 120 height 14
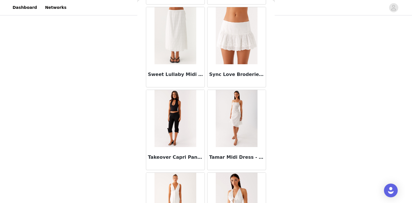
scroll to position [2843, 0]
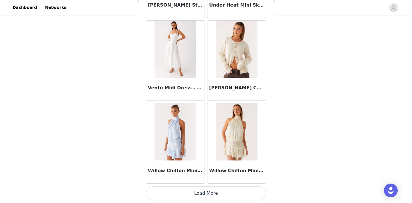
click at [203, 194] on button "Load More" at bounding box center [206, 194] width 120 height 14
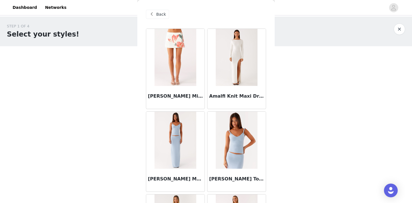
scroll to position [0, 0]
click at [156, 12] on div "Back" at bounding box center [157, 14] width 23 height 9
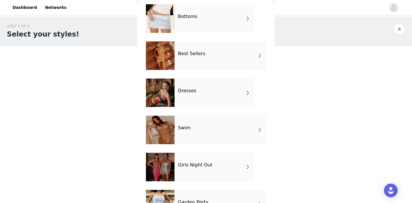
scroll to position [68, 0]
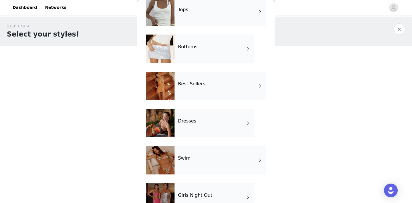
click at [189, 50] on div "Bottoms" at bounding box center [214, 49] width 80 height 29
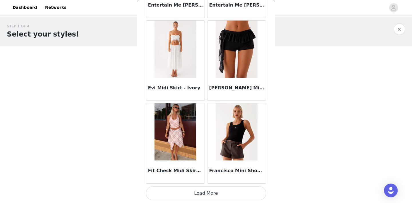
scroll to position [672, 0]
click at [199, 192] on button "Load More" at bounding box center [206, 194] width 120 height 14
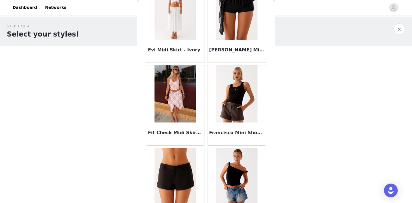
scroll to position [717, 0]
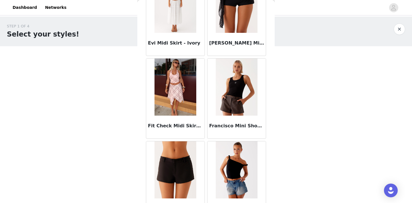
click at [236, 95] on img at bounding box center [236, 87] width 41 height 57
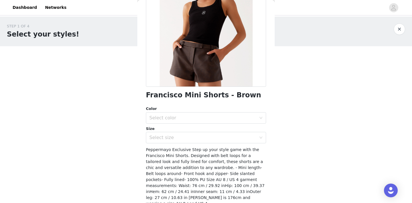
scroll to position [82, 0]
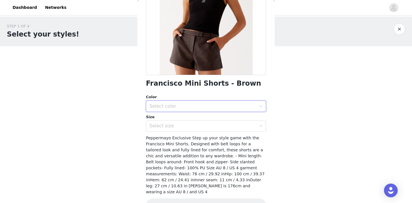
click at [211, 102] on div "Select color" at bounding box center [204, 106] width 110 height 11
click at [210, 119] on li "Brown" at bounding box center [206, 118] width 120 height 9
click at [214, 130] on div "Select size" at bounding box center [204, 126] width 110 height 11
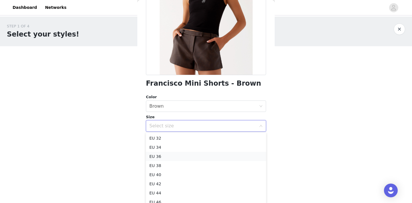
click at [214, 155] on li "EU 36" at bounding box center [206, 156] width 120 height 9
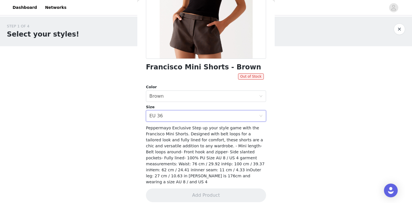
scroll to position [98, 0]
click at [172, 117] on div "Select size EU 36" at bounding box center [204, 116] width 110 height 11
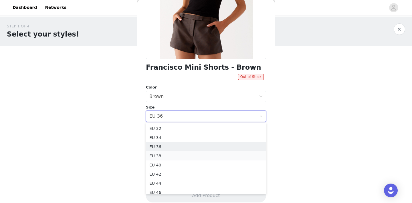
click at [174, 155] on li "EU 38" at bounding box center [206, 156] width 120 height 9
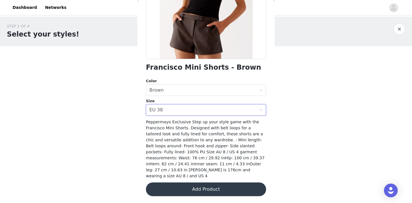
scroll to position [92, 0]
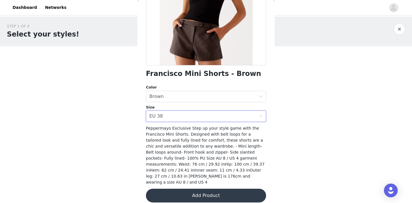
click at [206, 191] on button "Add Product" at bounding box center [206, 196] width 120 height 14
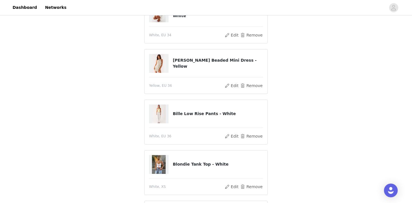
scroll to position [210, 0]
drag, startPoint x: 234, startPoint y: 62, endPoint x: 172, endPoint y: 62, distance: 61.5
click at [173, 62] on h4 "[PERSON_NAME] Beaded Mini Dress - Yellow" at bounding box center [218, 63] width 90 height 12
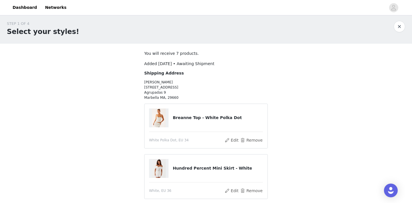
scroll to position [13, 0]
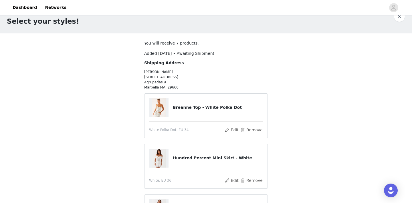
click at [170, 77] on p "[PERSON_NAME] [STREET_ADDRESS]" at bounding box center [206, 80] width 124 height 21
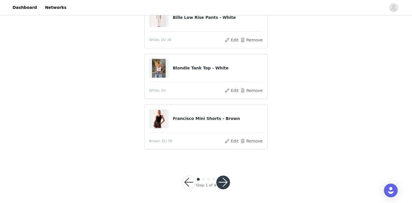
scroll to position [305, 0]
click at [221, 184] on button "button" at bounding box center [223, 183] width 14 height 14
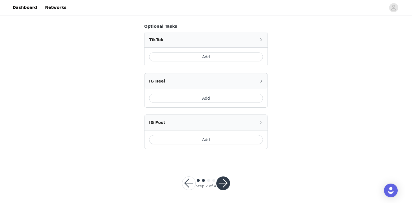
scroll to position [353, 0]
click at [224, 182] on button "button" at bounding box center [223, 184] width 14 height 14
click at [225, 184] on button "button" at bounding box center [223, 184] width 14 height 14
click at [221, 182] on button "button" at bounding box center [223, 184] width 14 height 14
click at [209, 98] on button "Add" at bounding box center [206, 98] width 114 height 9
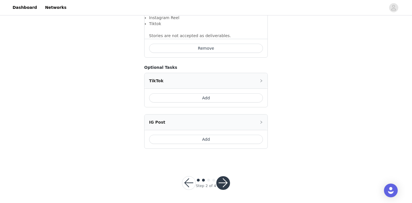
scroll to position [430, 0]
click at [215, 140] on button "Add" at bounding box center [206, 140] width 114 height 9
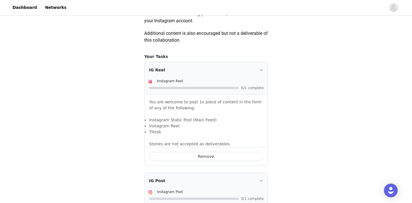
scroll to position [322, 0]
click at [221, 157] on button "Remove" at bounding box center [206, 157] width 114 height 9
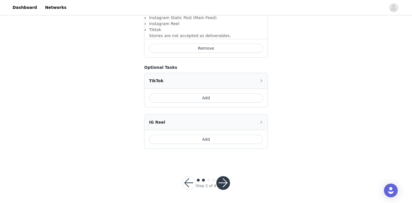
scroll to position [424, 0]
click at [224, 185] on button "button" at bounding box center [223, 184] width 14 height 14
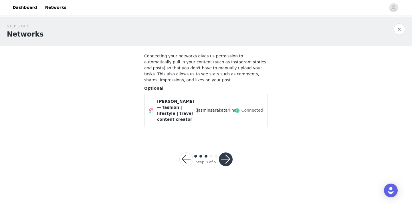
click at [225, 160] on button "button" at bounding box center [226, 160] width 14 height 14
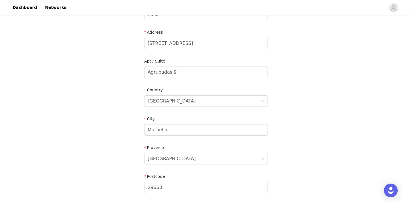
scroll to position [111, 0]
click at [186, 45] on input "[STREET_ADDRESS]" at bounding box center [206, 42] width 124 height 11
paste input "[STREET_ADDRESS]"
type input "[STREET_ADDRESS]"
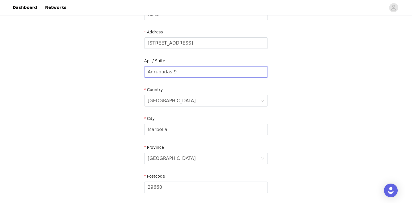
click at [194, 71] on input "Agrupadas 9" at bounding box center [206, 71] width 124 height 11
click at [178, 70] on input "Agrupadas 9" at bounding box center [206, 71] width 124 height 11
paste input "Block 4, 13A"
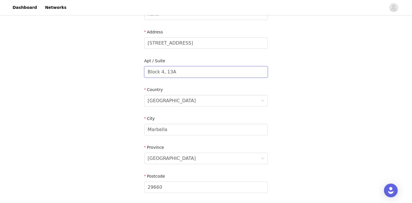
type input "Block 4, 13A"
click at [276, 86] on div "STEP 4 OF 5 Shipping Information Email [EMAIL_ADDRESS][DOMAIN_NAME] First Name …" at bounding box center [206, 72] width 412 height 332
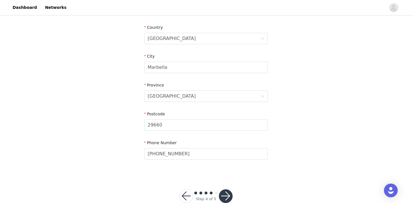
scroll to position [178, 0]
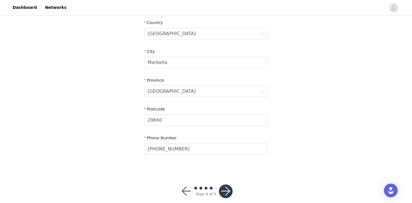
click at [227, 190] on button "button" at bounding box center [226, 192] width 14 height 14
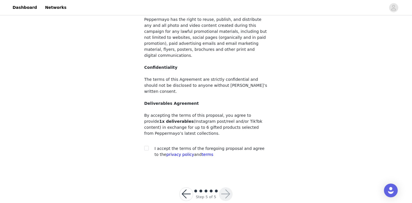
scroll to position [61, 0]
click at [146, 147] on input "checkbox" at bounding box center [146, 149] width 4 height 4
checkbox input "true"
click at [226, 188] on button "button" at bounding box center [226, 195] width 14 height 14
